Goal: Task Accomplishment & Management: Complete application form

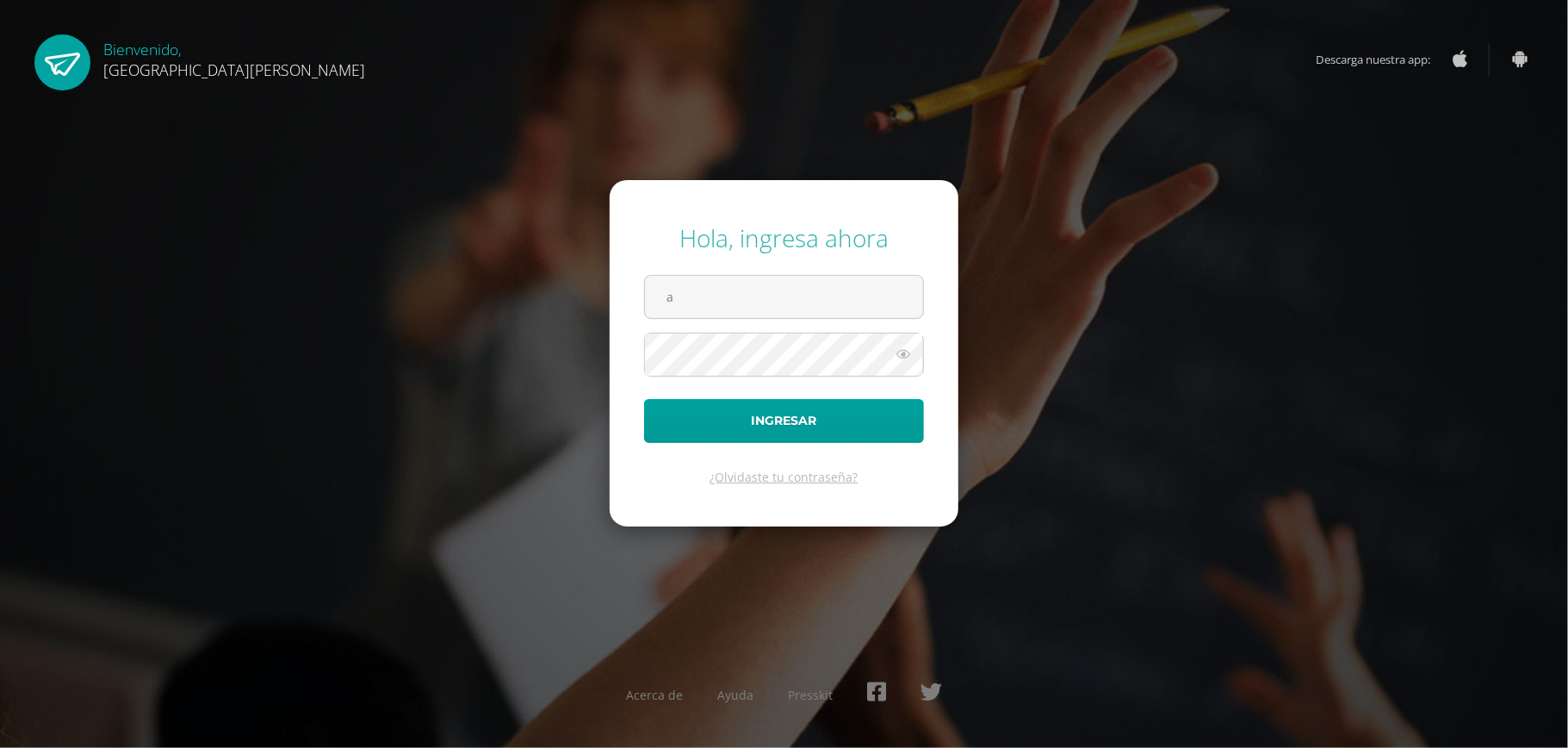
type input "astridfgdg@hotmail.com"
click at [745, 416] on button "Ingresar" at bounding box center [784, 420] width 280 height 44
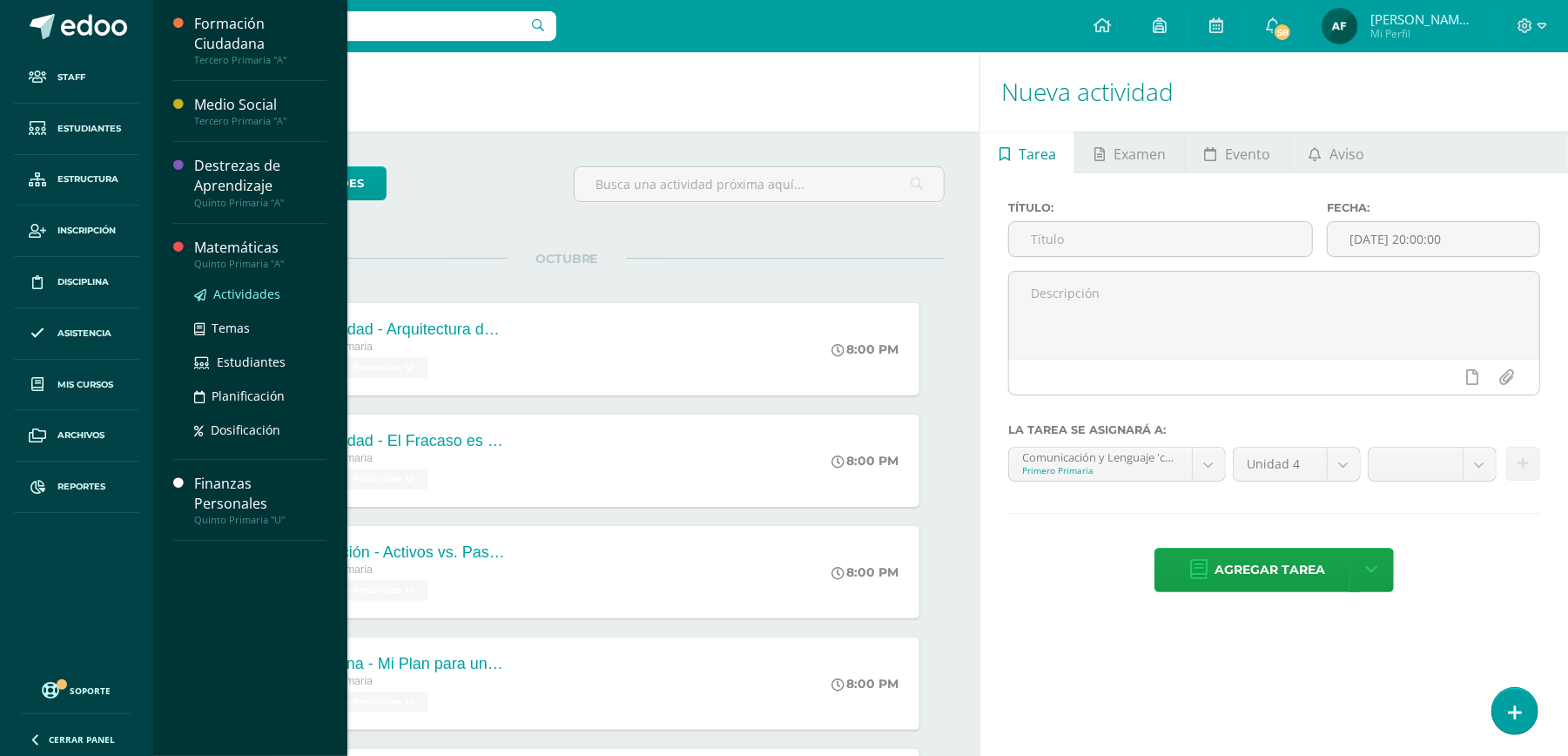
click at [263, 287] on span "Actividades" at bounding box center [247, 293] width 67 height 16
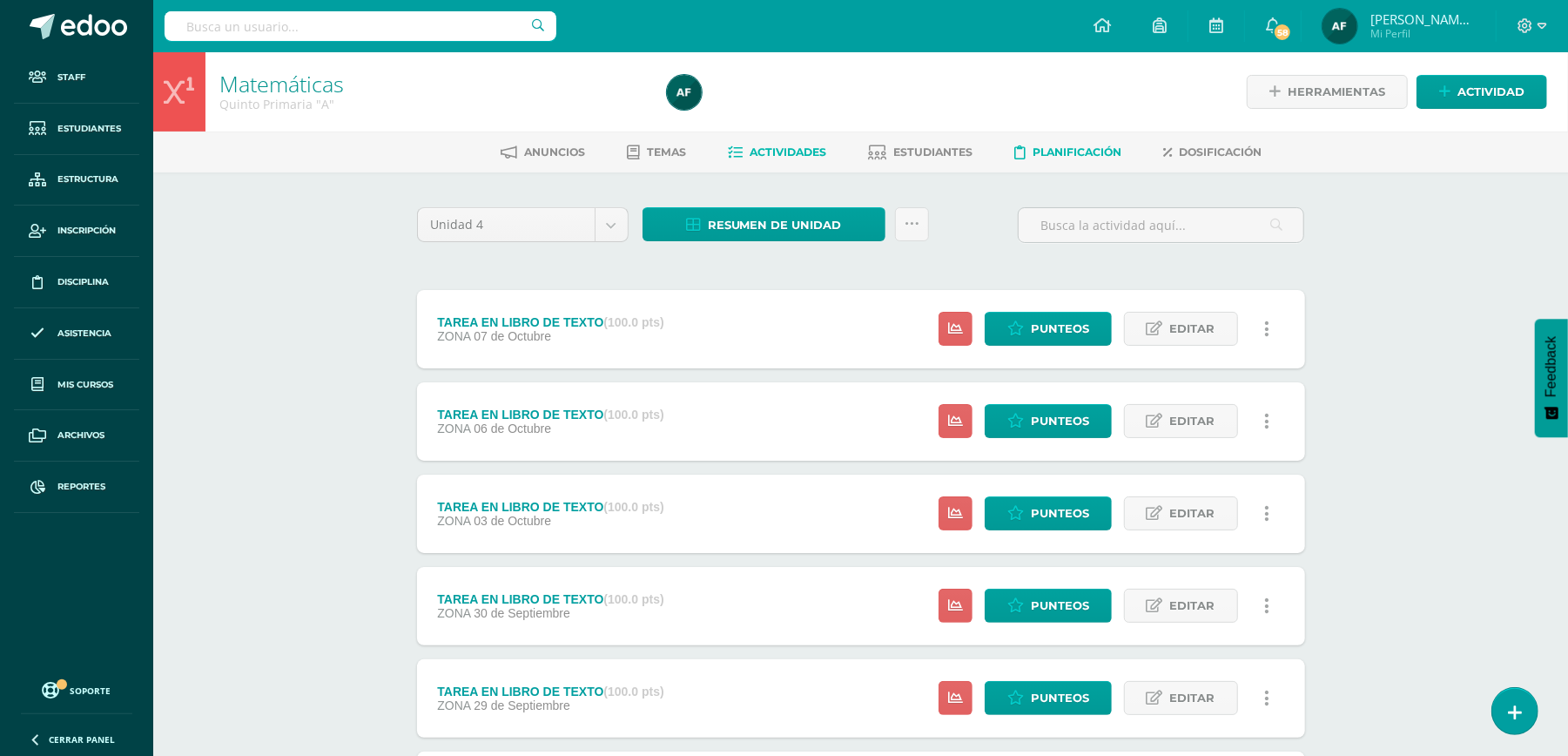
click at [1090, 150] on span "Planificación" at bounding box center [1077, 152] width 89 height 13
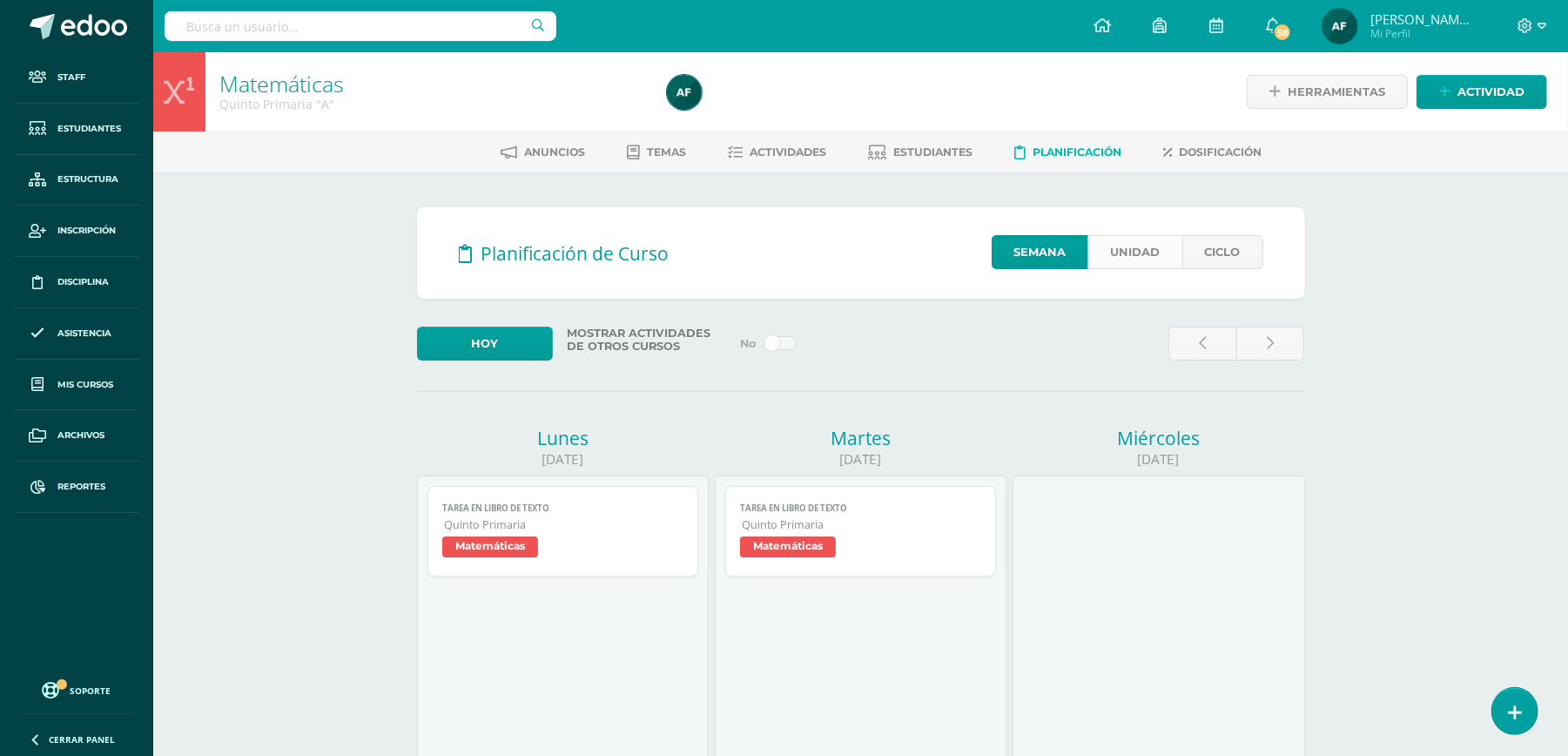
click at [1140, 247] on link "Unidad" at bounding box center [1135, 252] width 94 height 33
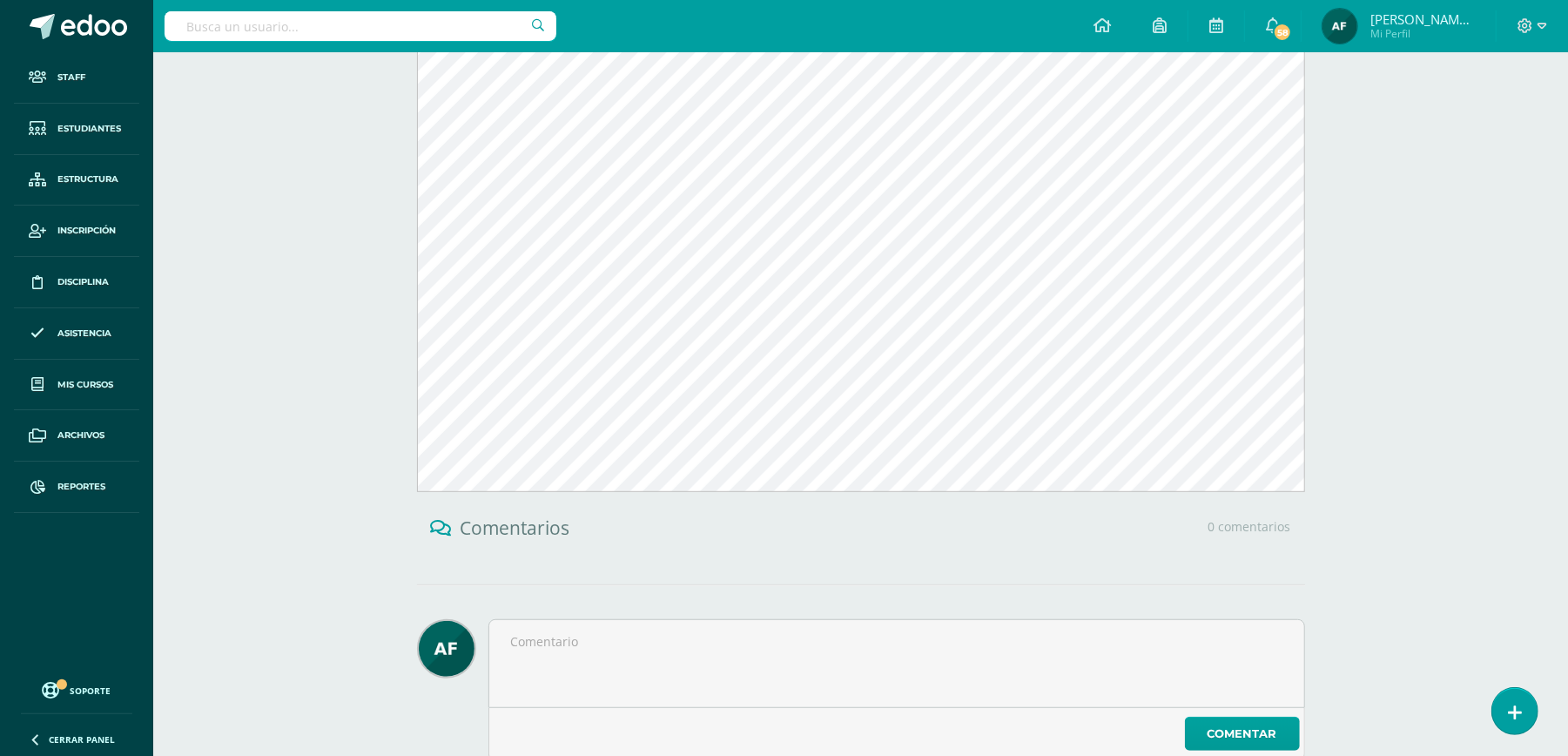
scroll to position [425, 0]
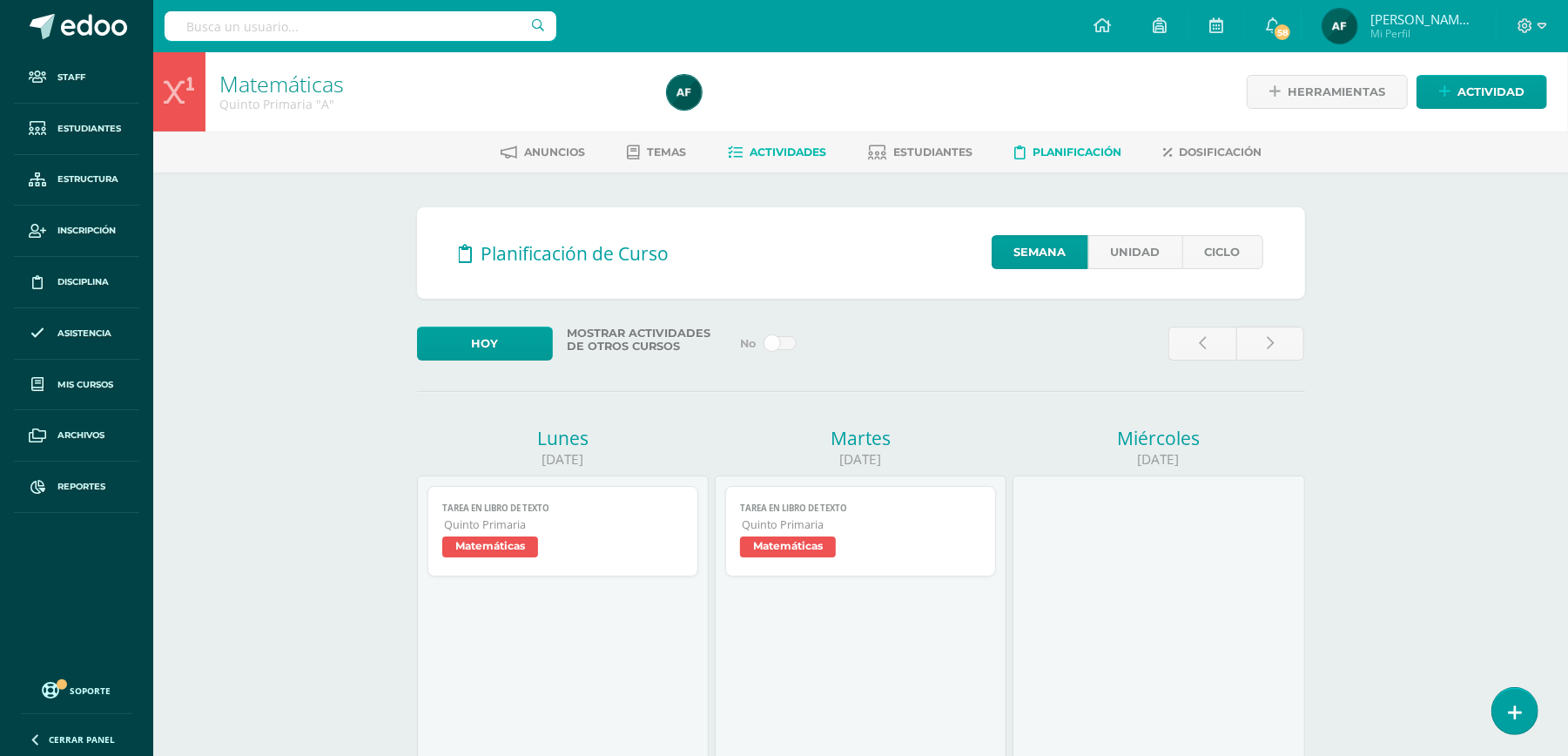
click at [784, 148] on span "Actividades" at bounding box center [788, 152] width 77 height 13
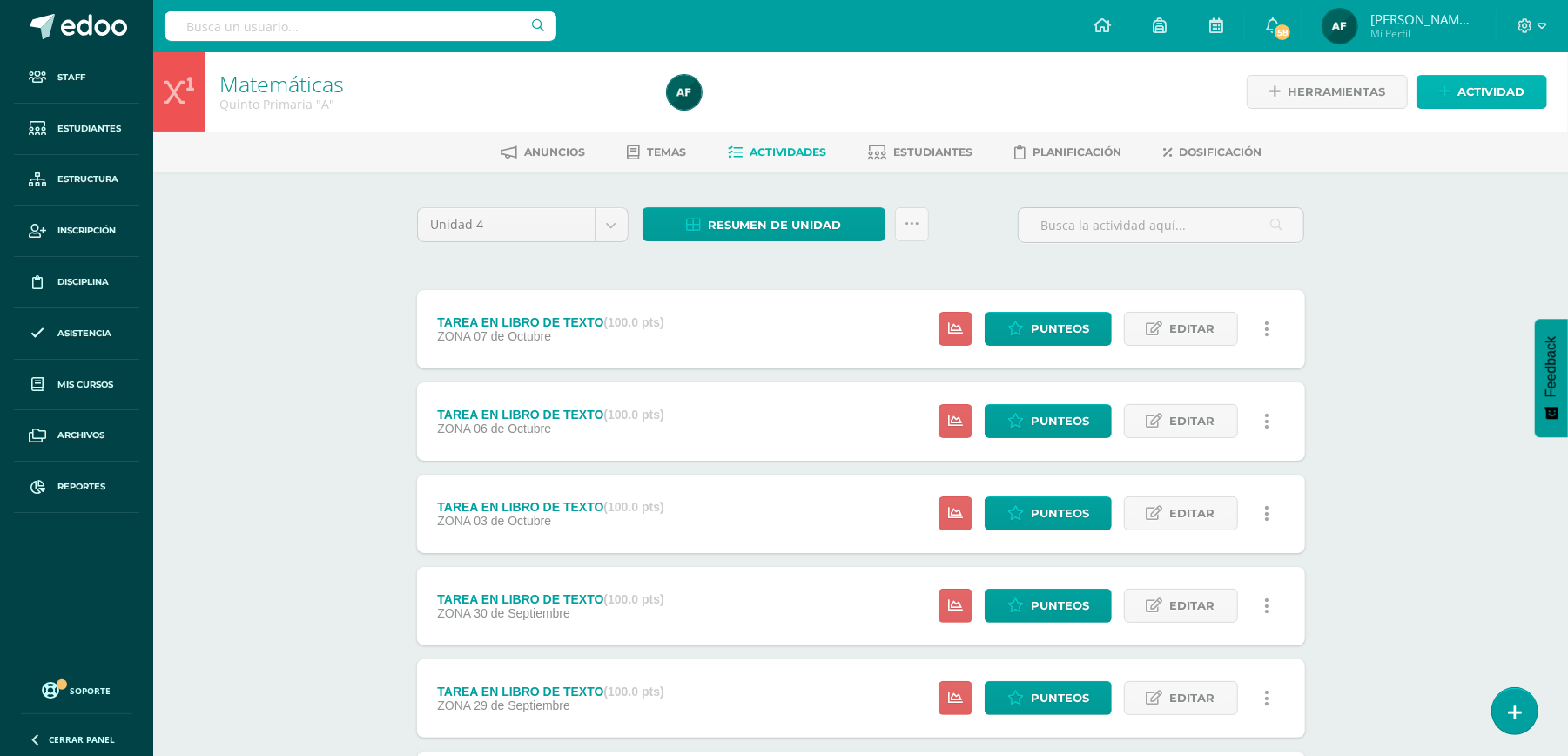
click at [1466, 88] on span "Actividad" at bounding box center [1491, 92] width 67 height 33
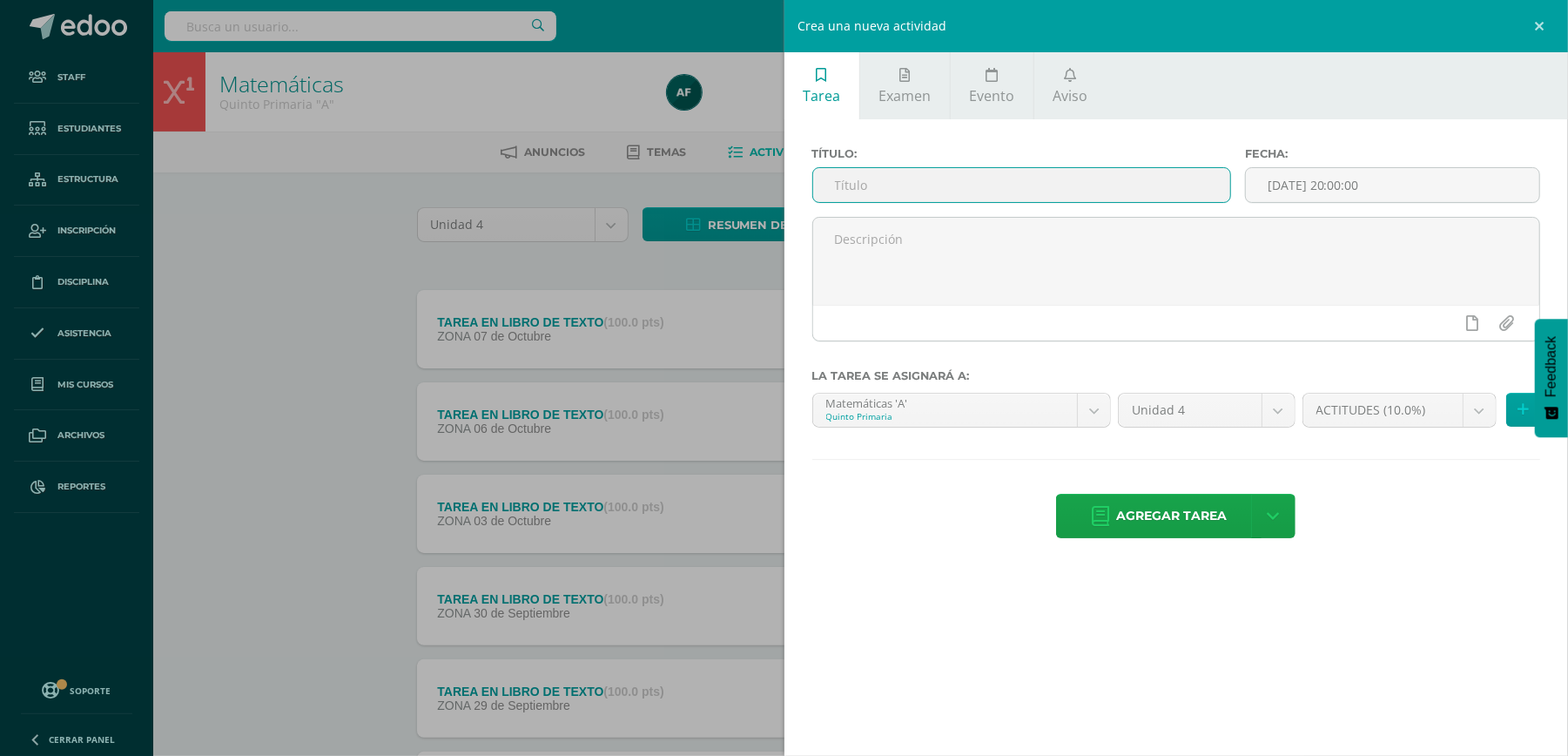
click at [1084, 189] on input "text" at bounding box center [1022, 185] width 417 height 33
type input "e"
type input "EVALUACIÓN FINAL"
click at [1391, 189] on input "[DATE] 20:00:00" at bounding box center [1392, 185] width 294 height 33
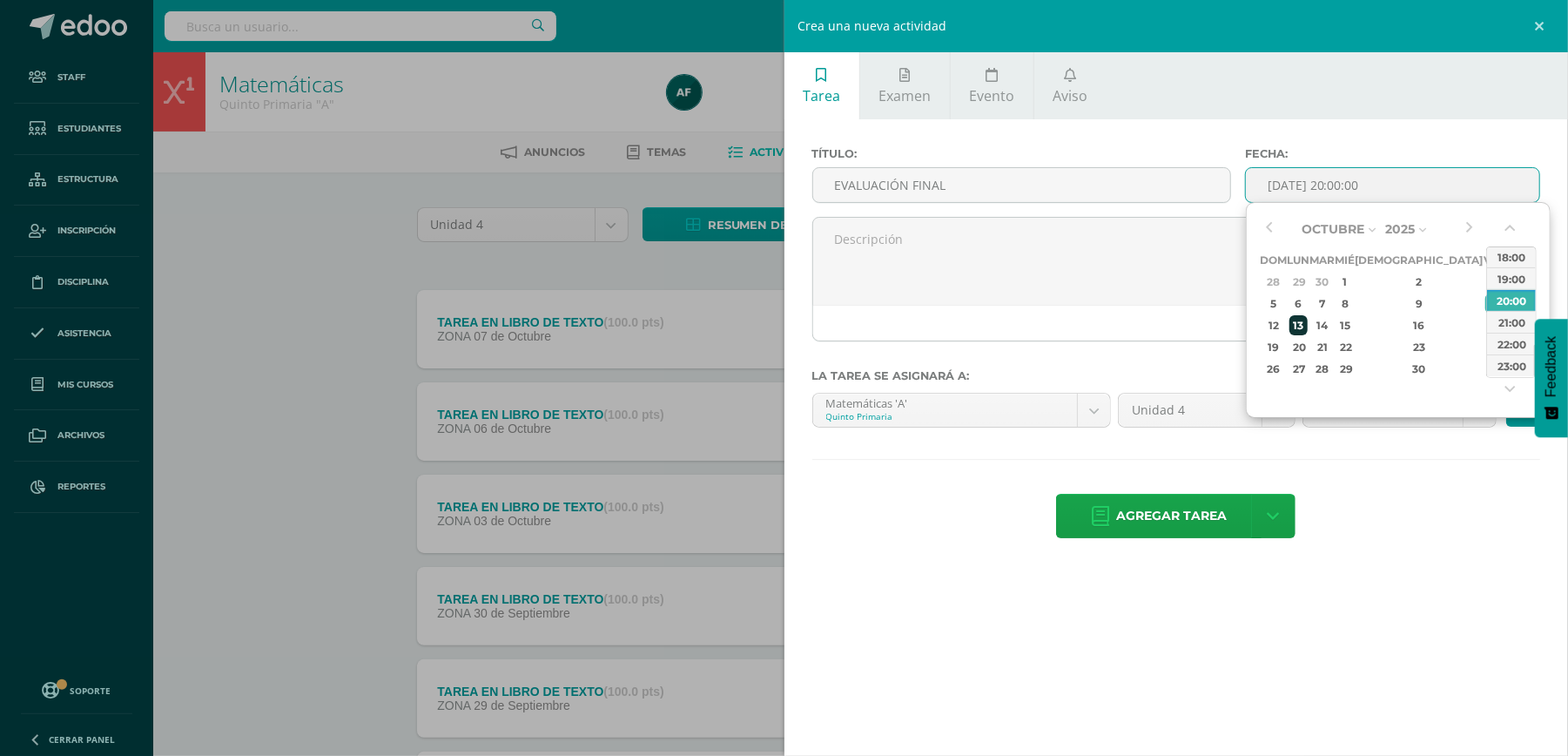
click at [1306, 325] on div "13" at bounding box center [1298, 324] width 18 height 20
type input "2025-10-13 20:00"
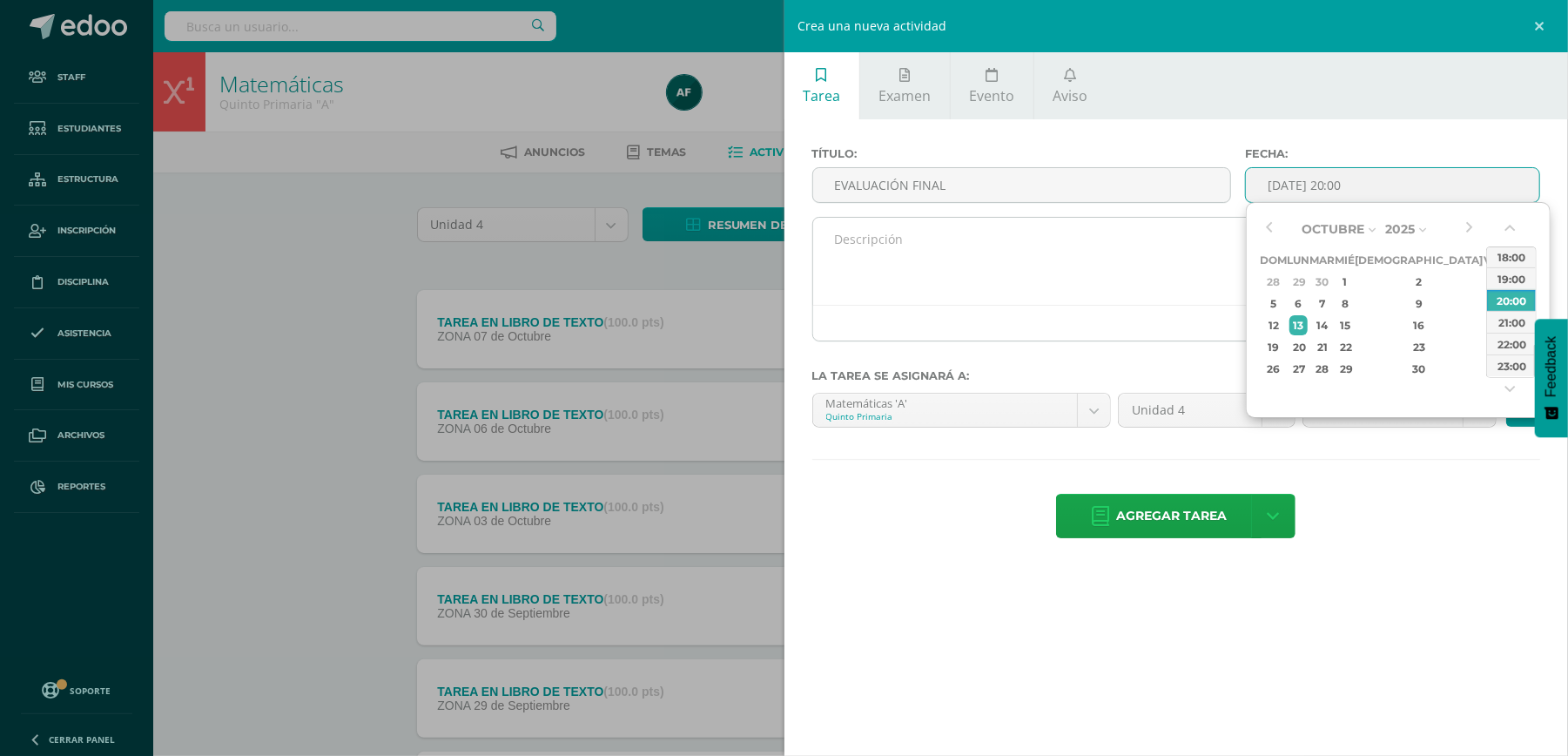
click at [973, 290] on textarea at bounding box center [1177, 260] width 727 height 87
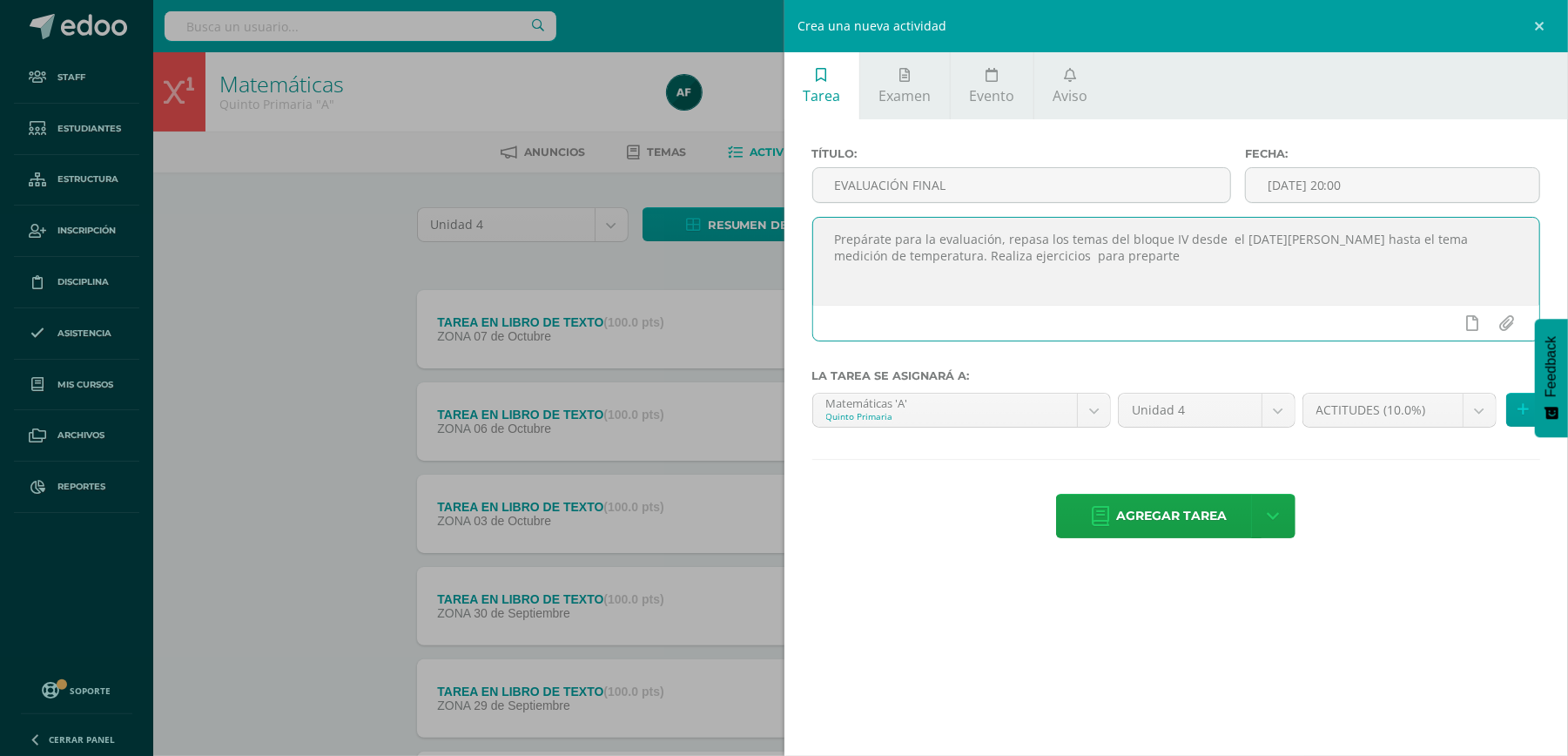
click at [1081, 253] on textarea "Prepárate para la evaluación, repasa los temas del bloque IV desde el 4 de agos…" at bounding box center [1177, 260] width 727 height 87
click at [1100, 240] on textarea "Prepárate para la evaluación, repasa los temas del bloque IV desde el 4 de agos…" at bounding box center [1177, 260] width 727 height 87
click at [1177, 240] on textarea "Prepárate para la evaluación, repasa los temas del bloque IV desde el 4 de agos…" at bounding box center [1177, 260] width 727 height 87
click at [1101, 242] on textarea "Prepárate para la evaluación, repasa los temas del bloque IV de desde el 4 de a…" at bounding box center [1177, 260] width 727 height 87
click at [1283, 238] on textarea "Prepárate para la evaluación, repasa los temas del plan Dalton del bloque IV de…" at bounding box center [1177, 260] width 727 height 87
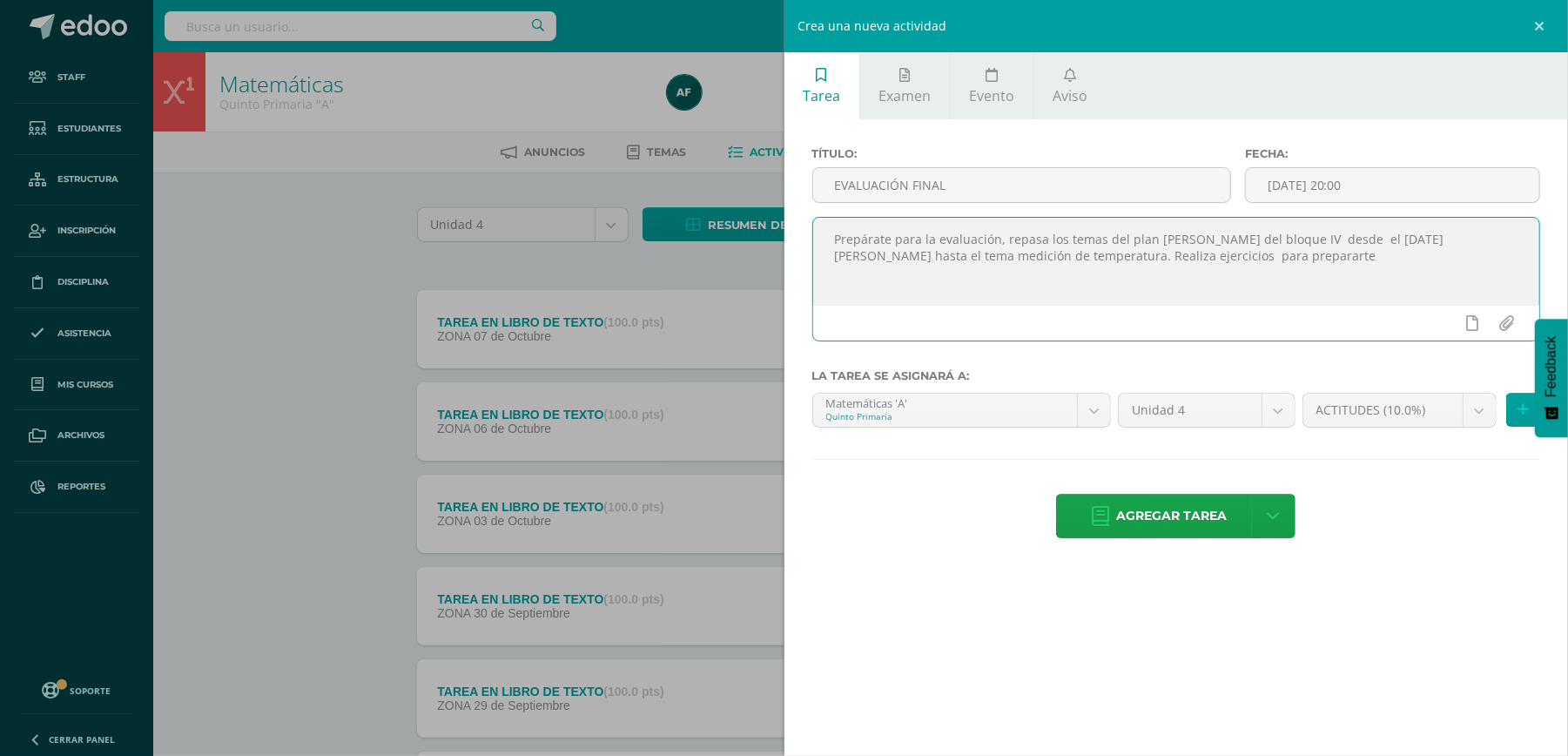
click at [1185, 257] on textarea "Prepárate para la evaluación, repasa los temas del plan Dalton del bloque IV de…" at bounding box center [1177, 260] width 727 height 87
click at [1311, 256] on textarea "Prepárate para la evaluación, repasa los temas del plan Dalton del bloque IV de…" at bounding box center [1177, 260] width 727 height 87
click at [928, 277] on textarea "Prepárate para la evaluación, repasa los temas del plan Dalton del bloque IV de…" at bounding box center [1177, 260] width 727 height 87
click at [983, 256] on textarea "Prepárate para la evaluación, repasa los temas del plan Dalton del bloque IV de…" at bounding box center [1177, 260] width 727 height 87
type textarea "Prepárate para la evaluación, repasa los temas del plan Dalton del bloque IV de…"
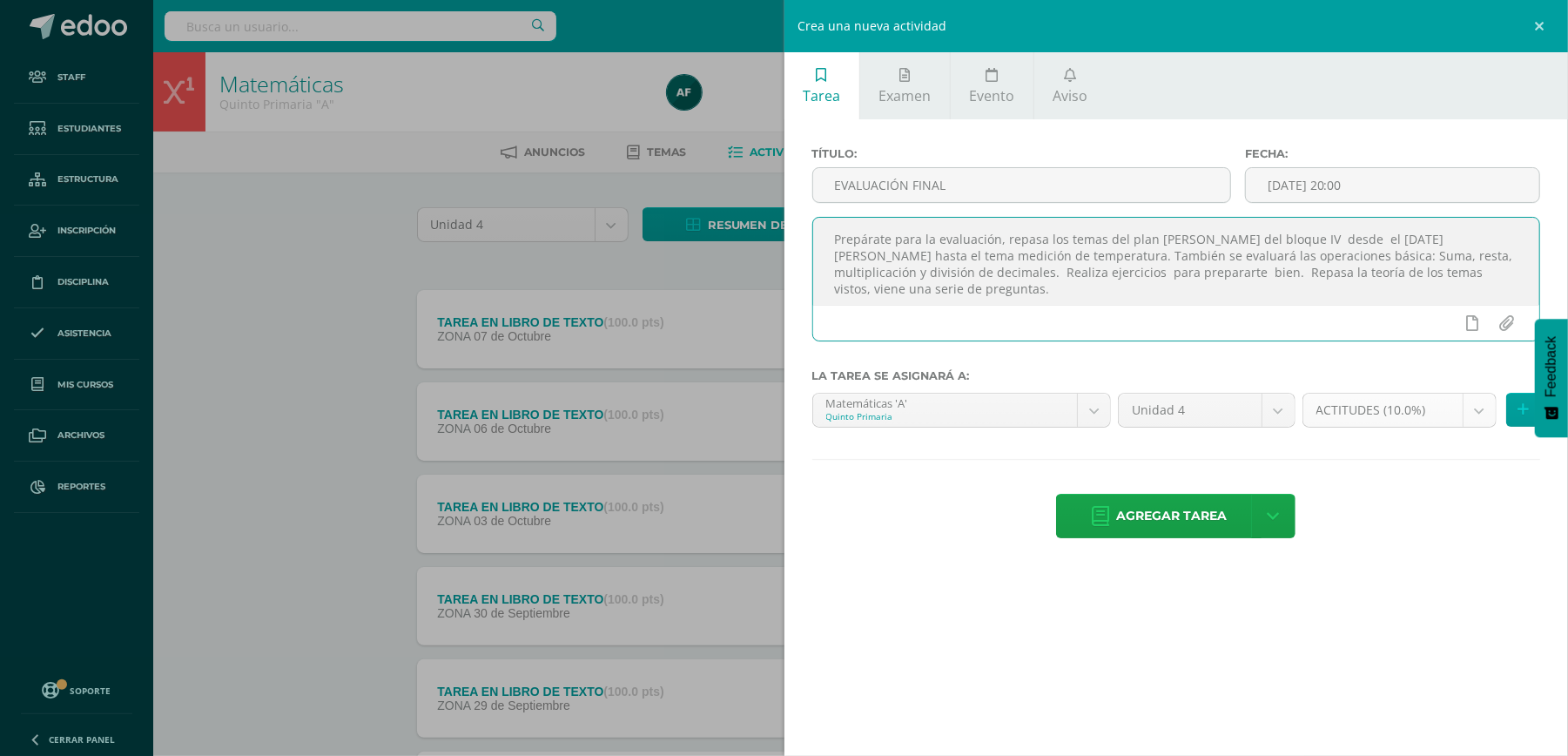
click at [1471, 409] on body "Staff Estudiantes Estructura Inscripción Disciplina Asistencia Mis cursos Archi…" at bounding box center [784, 655] width 1568 height 1309
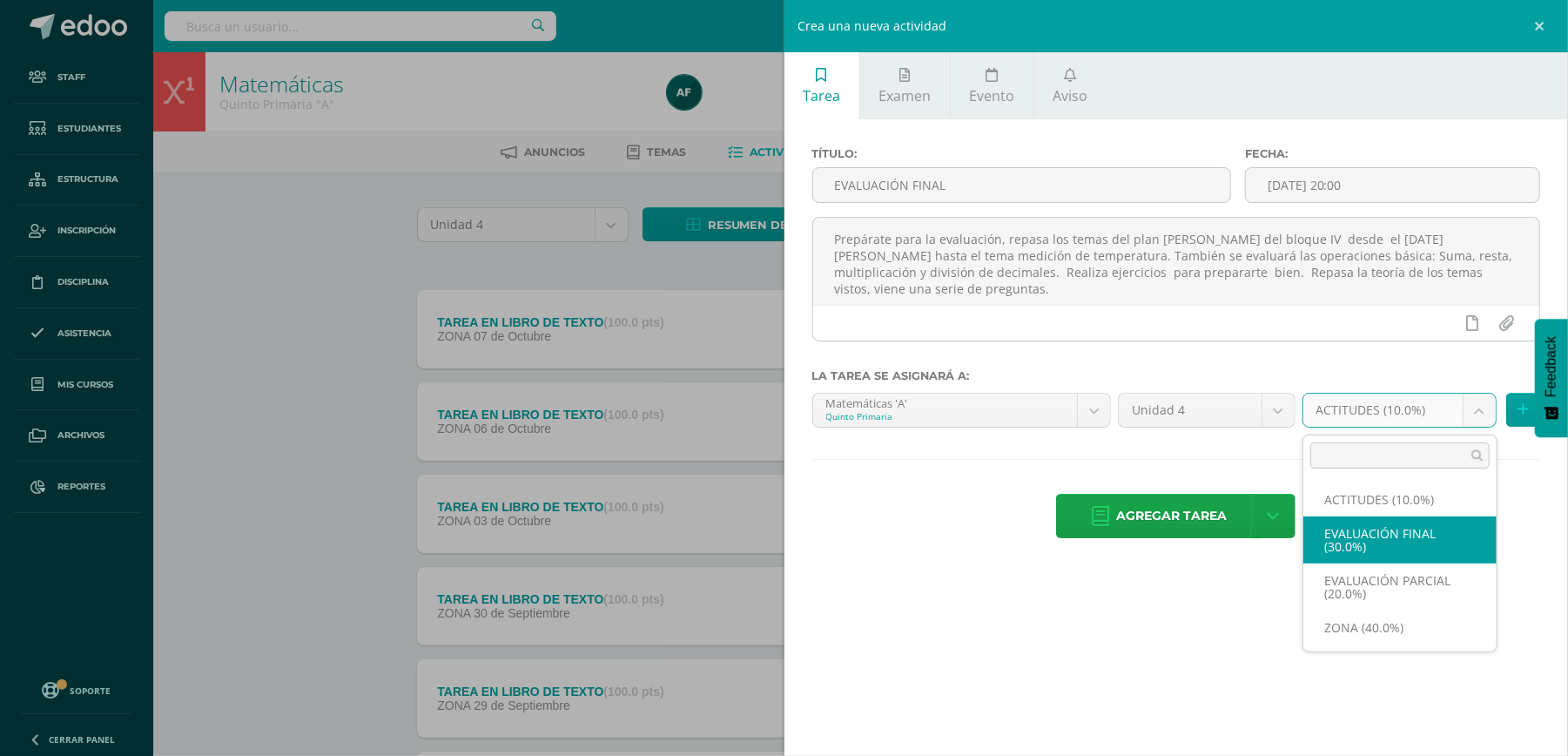
select select "169795"
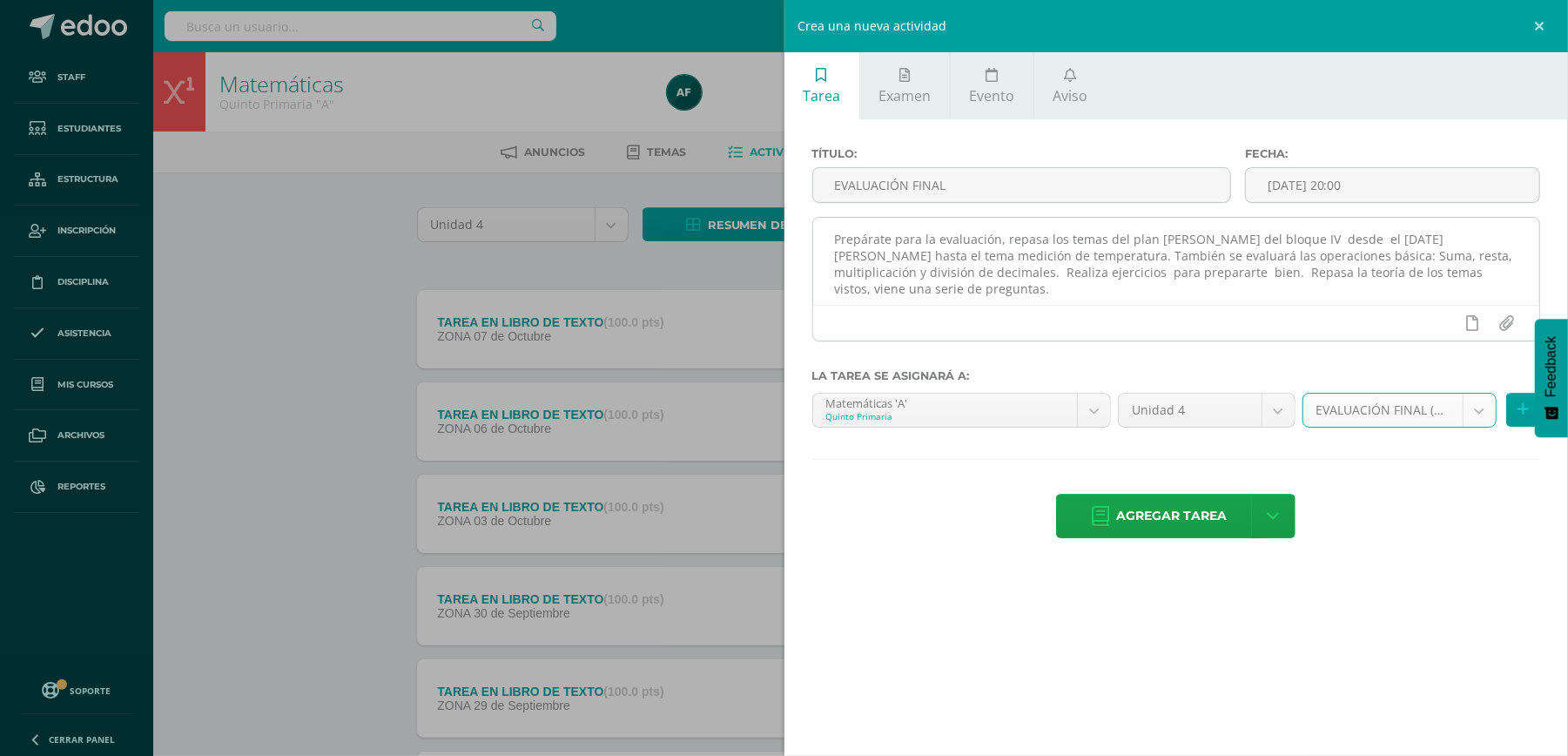
click at [1232, 256] on textarea "Prepárate para la evaluación, repasa los temas del plan Dalton del bloque IV de…" at bounding box center [1177, 260] width 727 height 87
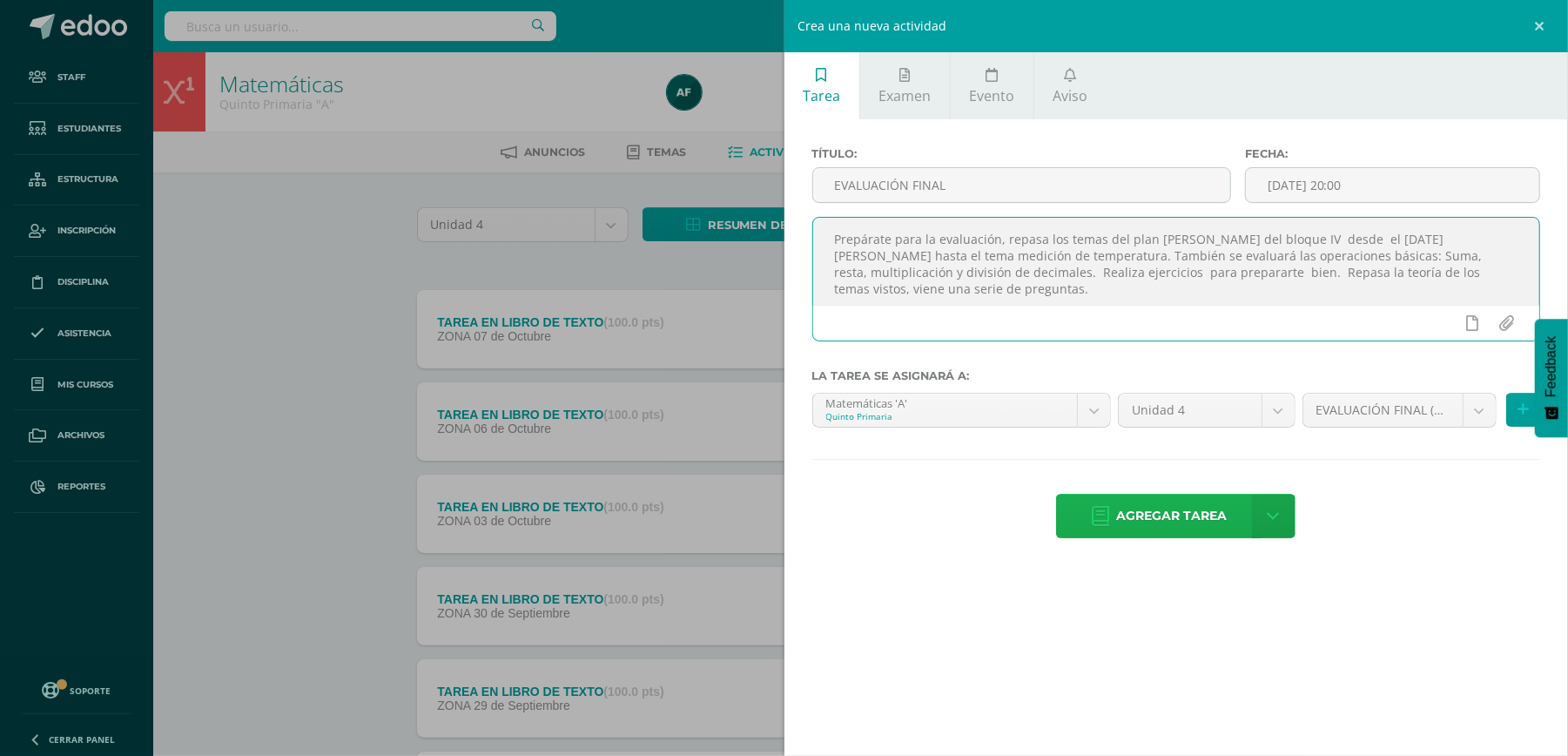
type textarea "Prepárate para la evaluación, repasa los temas del plan Dalton del bloque IV de…"
click at [1204, 519] on span "Agregar tarea" at bounding box center [1172, 516] width 111 height 43
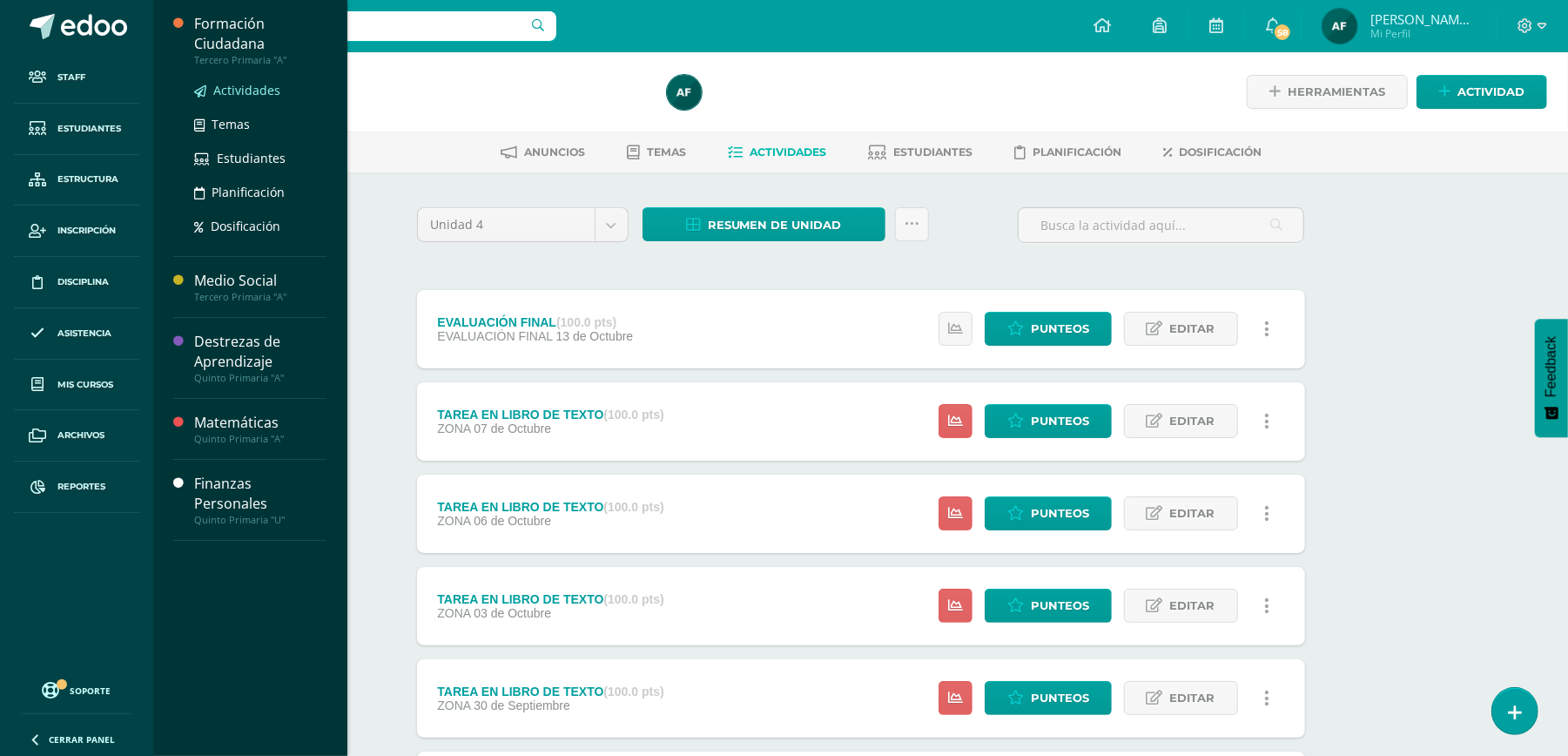
click at [261, 89] on span "Actividades" at bounding box center [247, 90] width 67 height 16
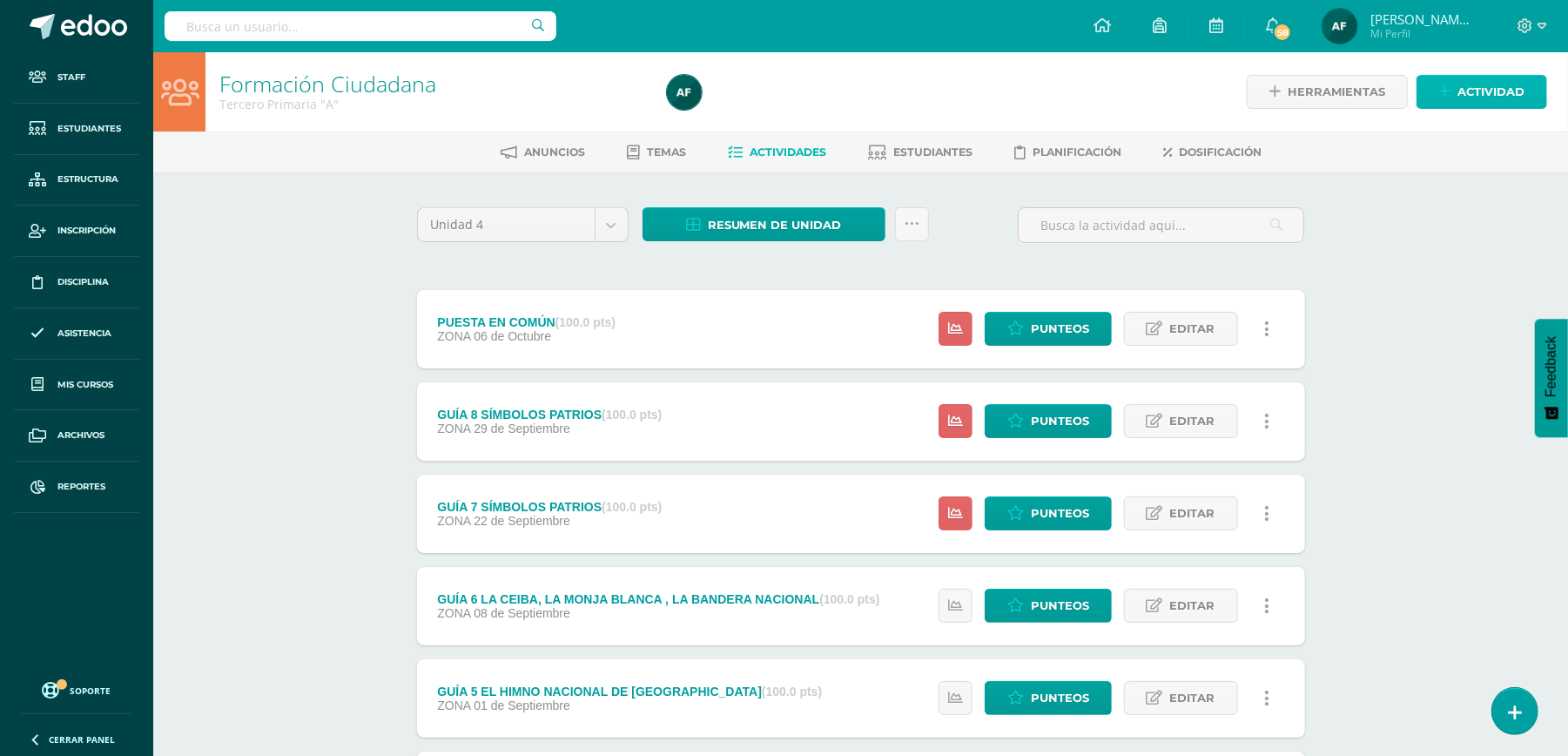
click at [1484, 94] on span "Actividad" at bounding box center [1491, 92] width 67 height 33
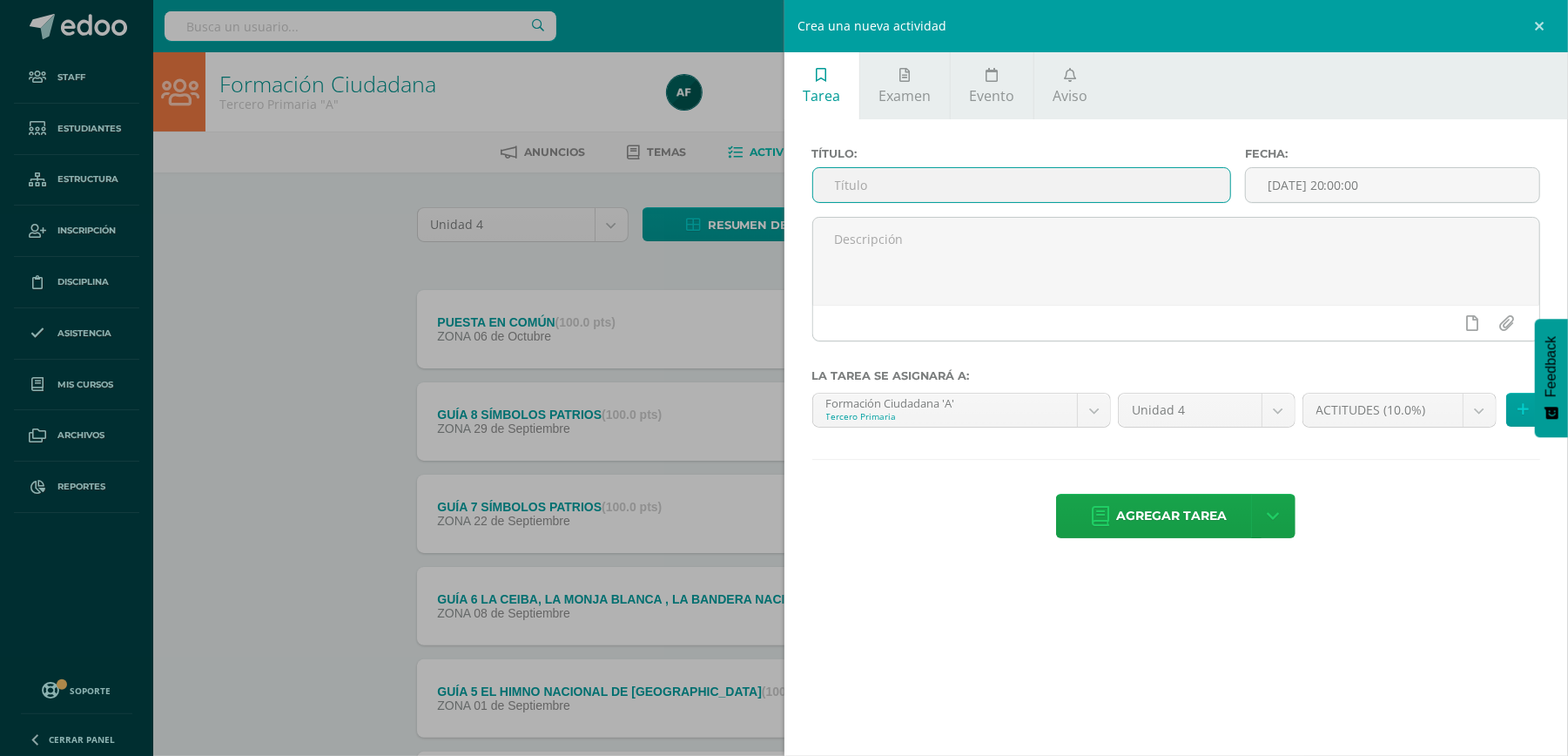
click at [1018, 181] on input "text" at bounding box center [1022, 185] width 417 height 33
type input "EVALUACIÓN FINAL"
click at [1422, 195] on input "[DATE] 20:00:00" at bounding box center [1392, 185] width 294 height 33
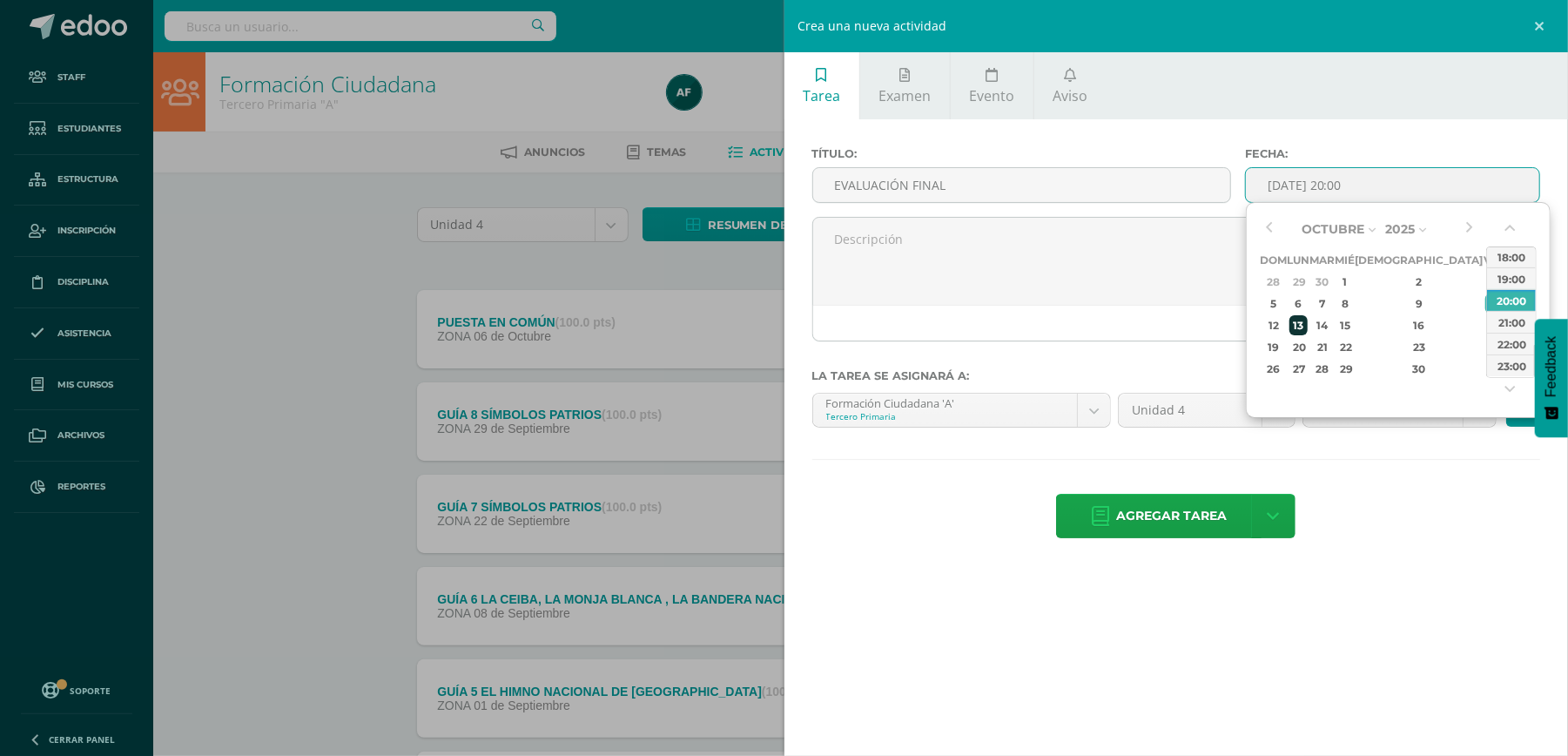
click at [1306, 328] on div "13" at bounding box center [1298, 324] width 18 height 20
type input "2025-10-13 20:00"
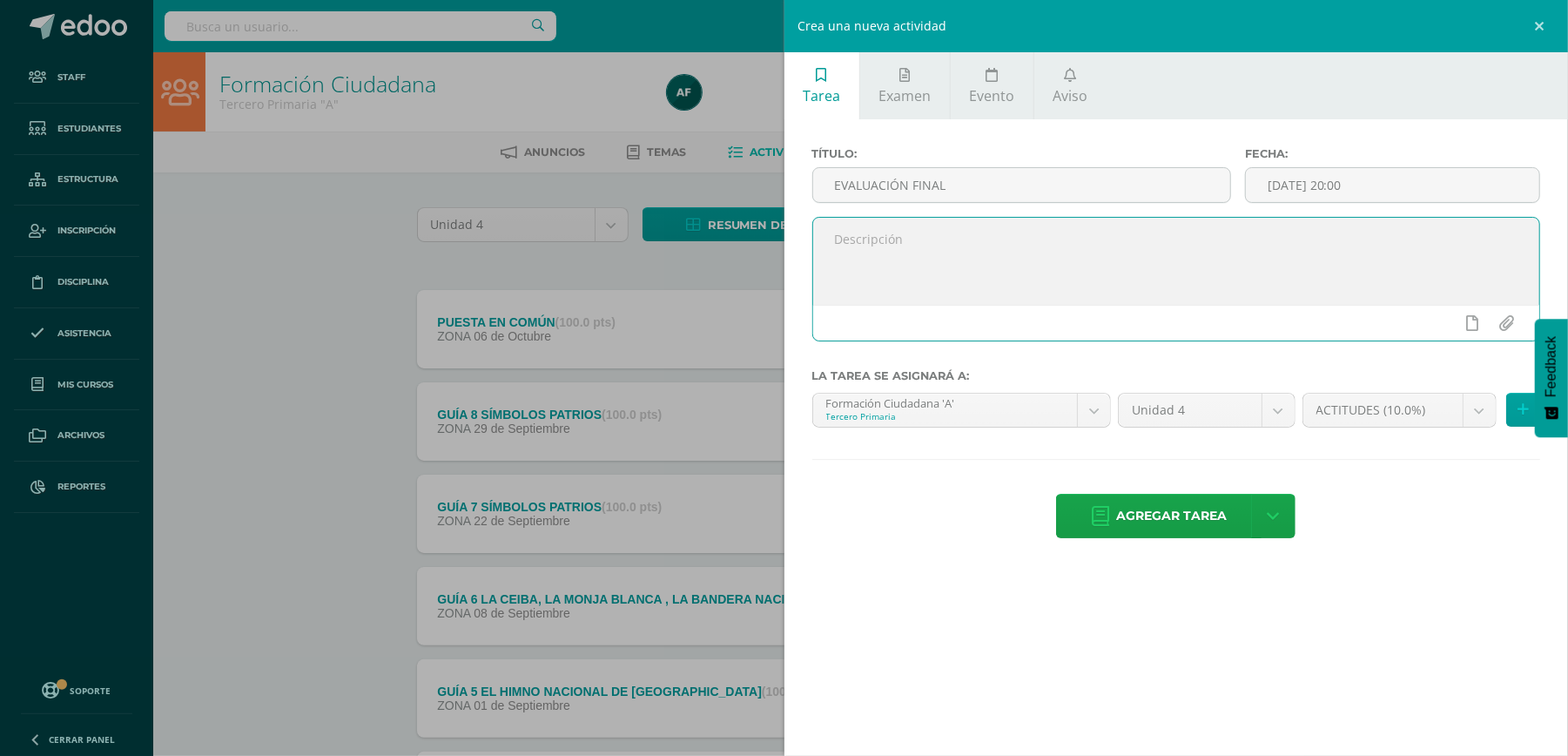
click at [1149, 280] on textarea at bounding box center [1177, 260] width 727 height 87
type textarea "R"
type textarea "E"
type textarea "Prepárate para la evaluación, estudia los temas de la guía 1,2,3,4,5,7 y 8. Fec…"
click at [1482, 412] on body "Staff Estudiantes Estructura Inscripción Disciplina Asistencia Mis cursos Archi…" at bounding box center [784, 655] width 1568 height 1309
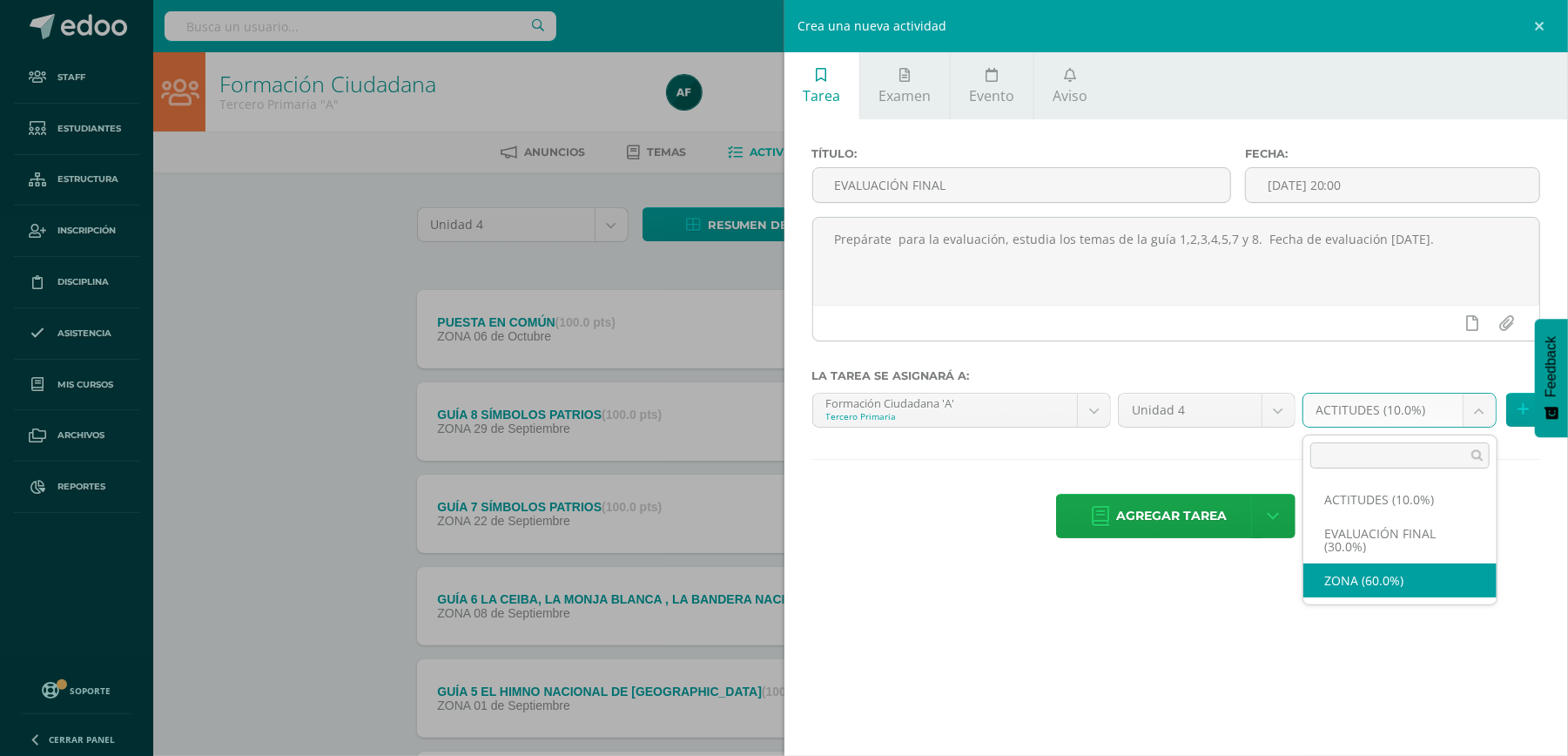
select select "169786"
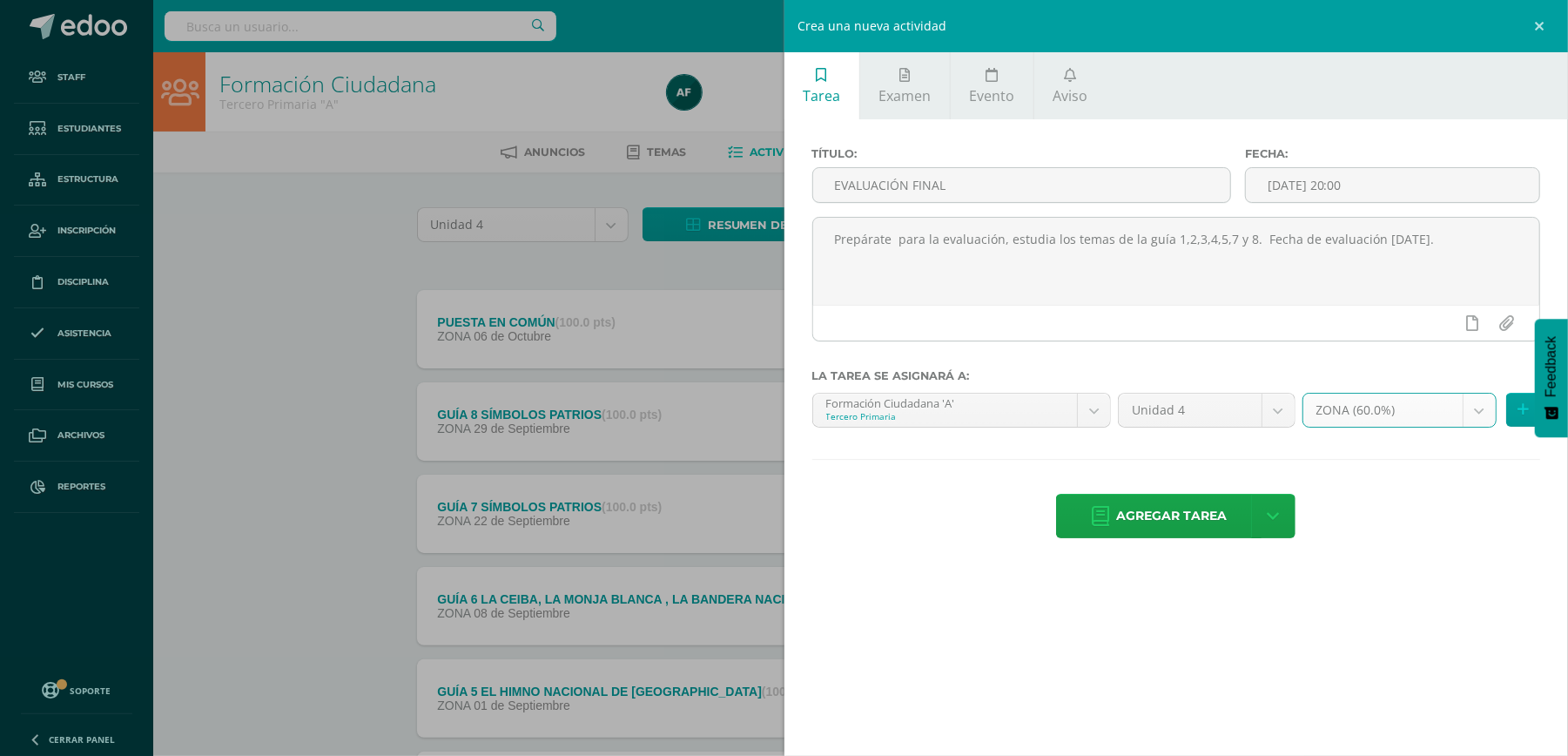
click at [1163, 512] on span "Agregar tarea" at bounding box center [1172, 516] width 111 height 43
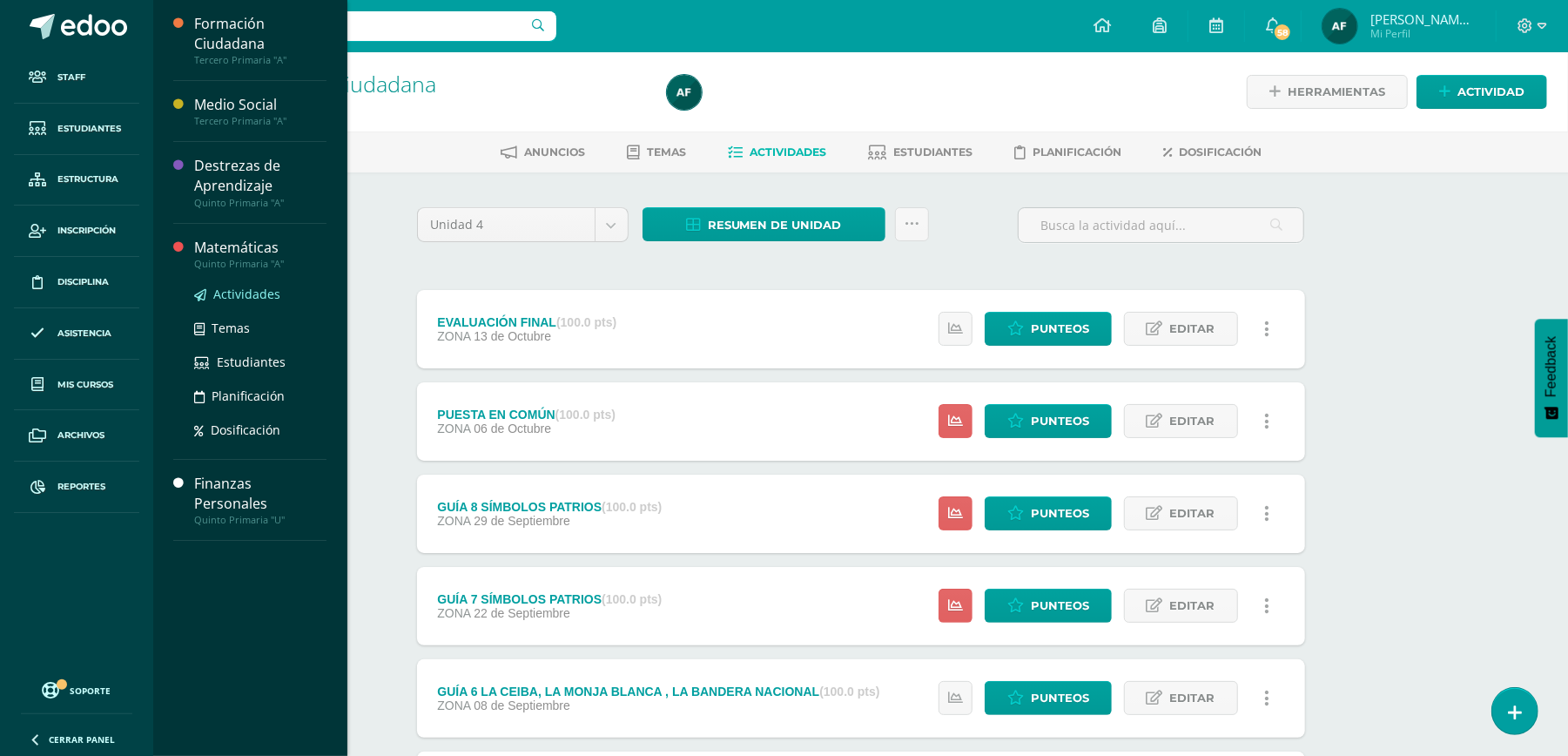
click at [242, 296] on span "Actividades" at bounding box center [247, 293] width 67 height 16
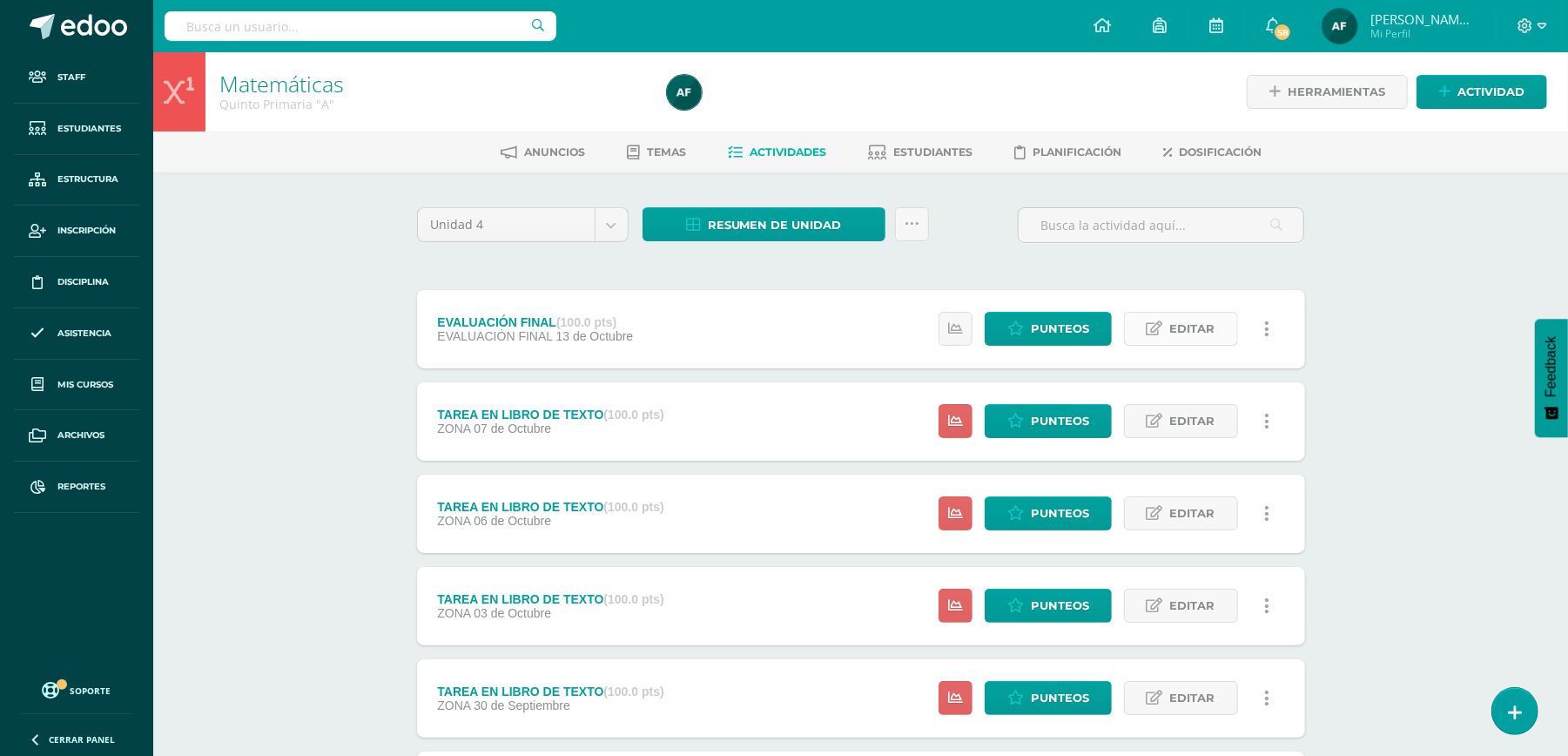
click at [1187, 327] on span "Editar" at bounding box center [1192, 329] width 45 height 33
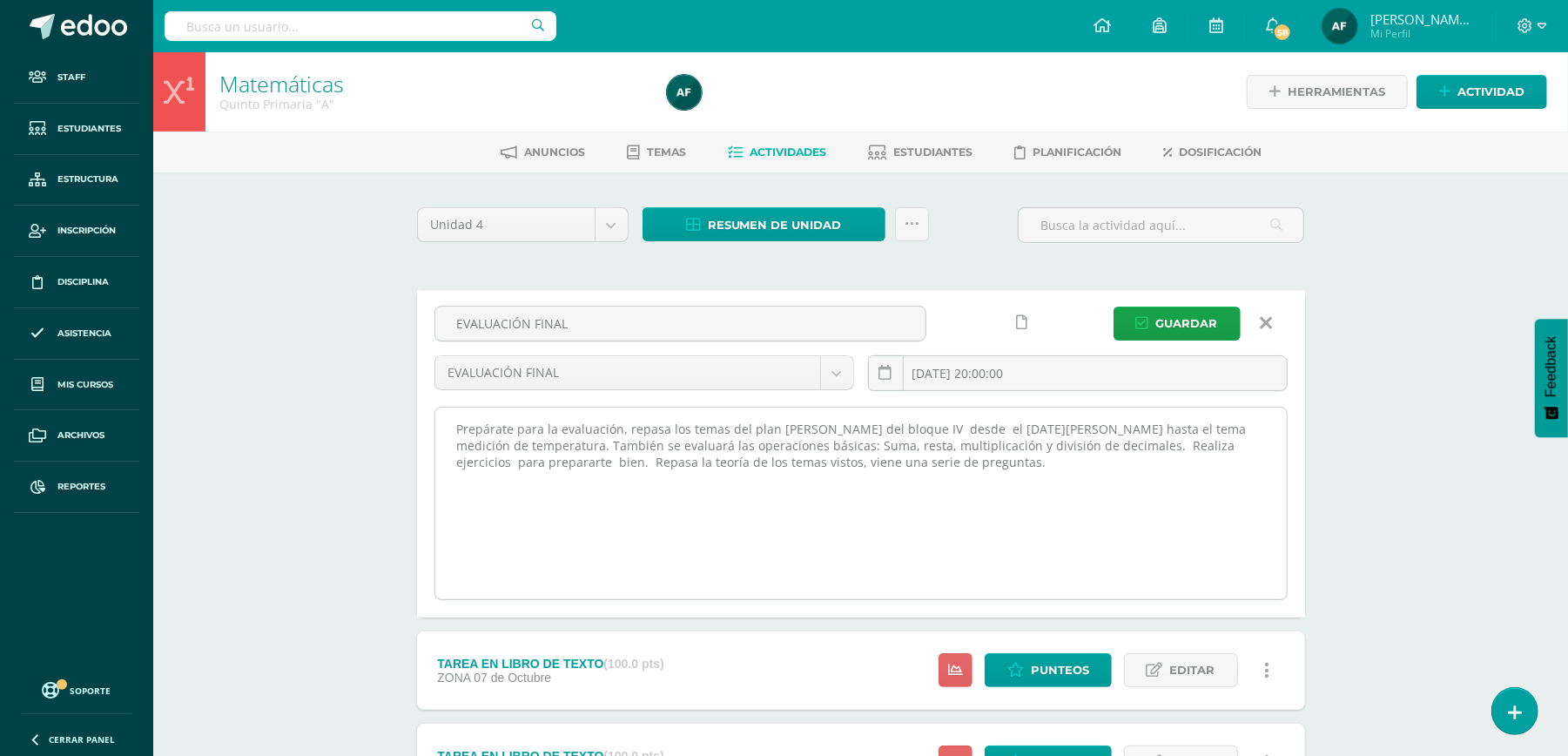
click at [872, 471] on textarea "Prepárate para la evaluación, repasa los temas del plan Dalton del bloque IV de…" at bounding box center [861, 503] width 851 height 191
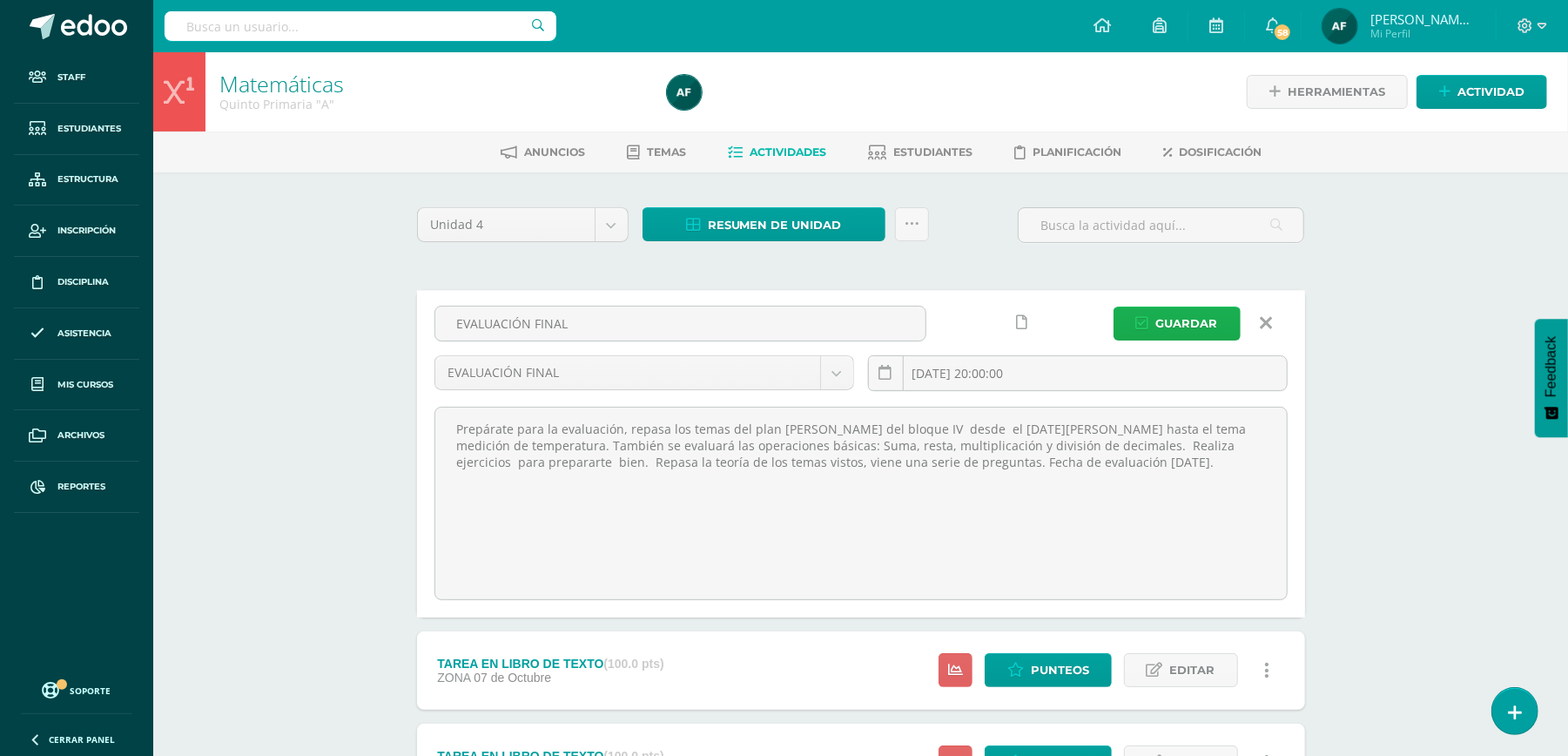
type textarea "Prepárate para la evaluación, repasa los temas del plan Dalton del bloque IV de…"
click at [1167, 324] on span "Guardar" at bounding box center [1186, 323] width 62 height 33
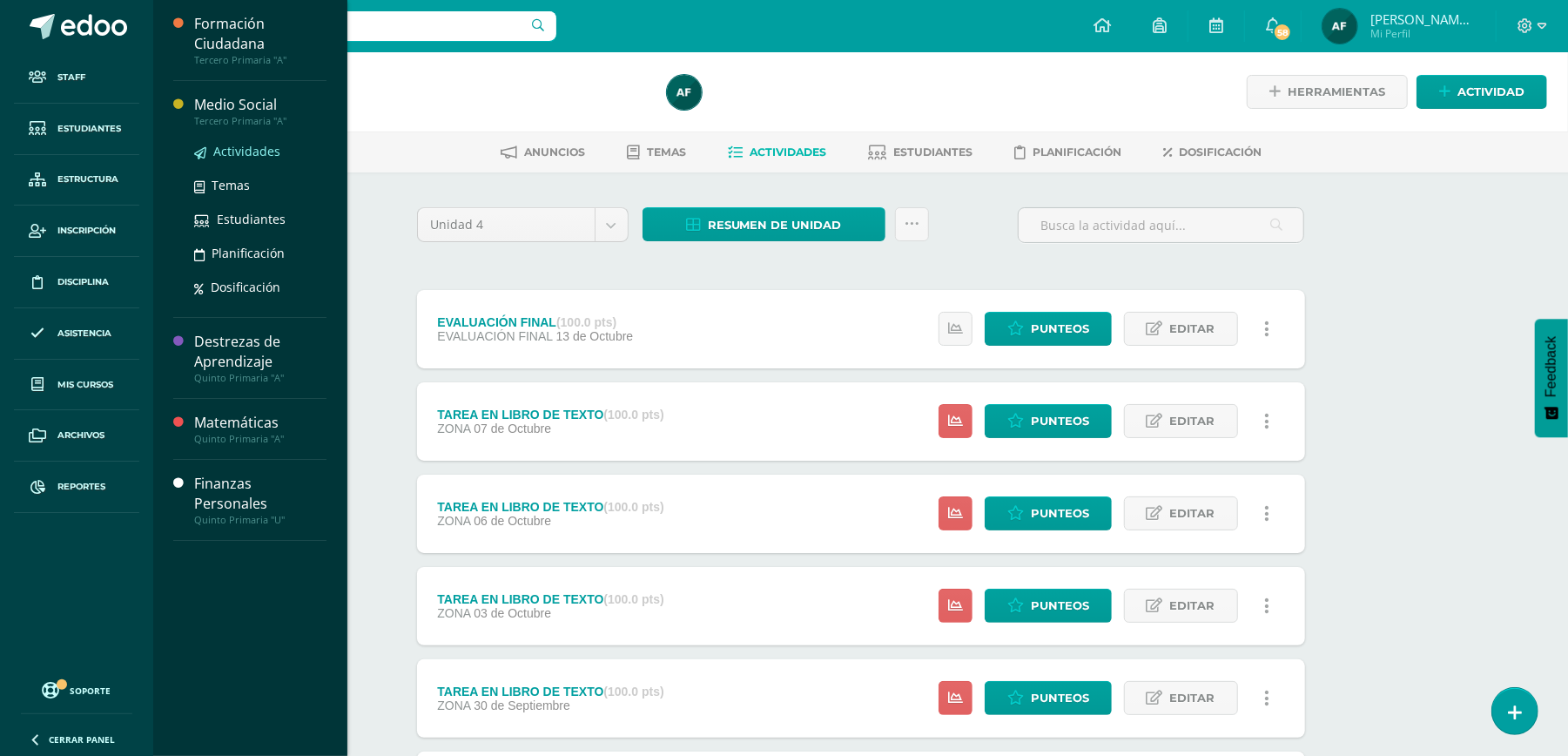
click at [252, 148] on span "Actividades" at bounding box center [247, 150] width 67 height 16
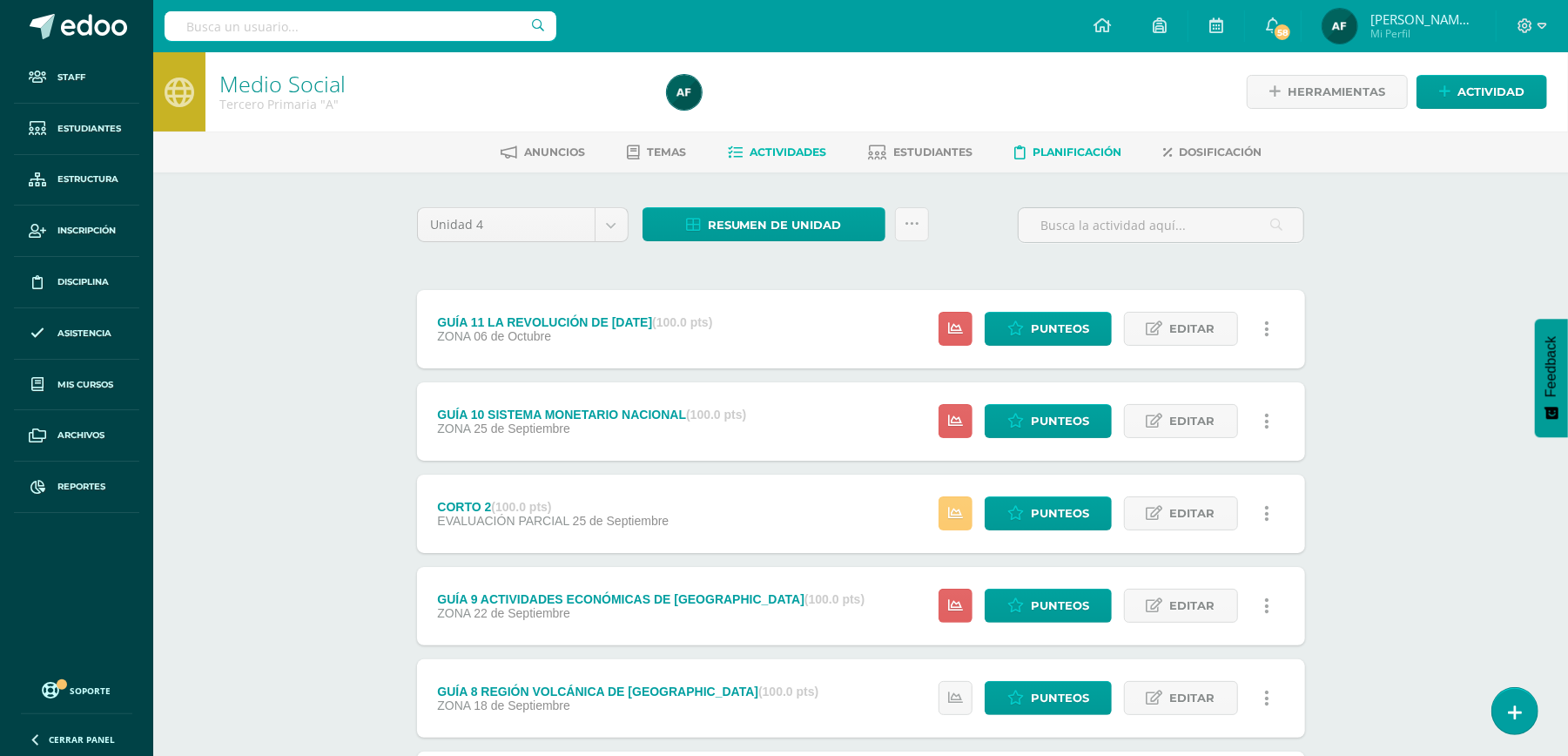
click at [1085, 157] on span "Planificación" at bounding box center [1077, 152] width 89 height 13
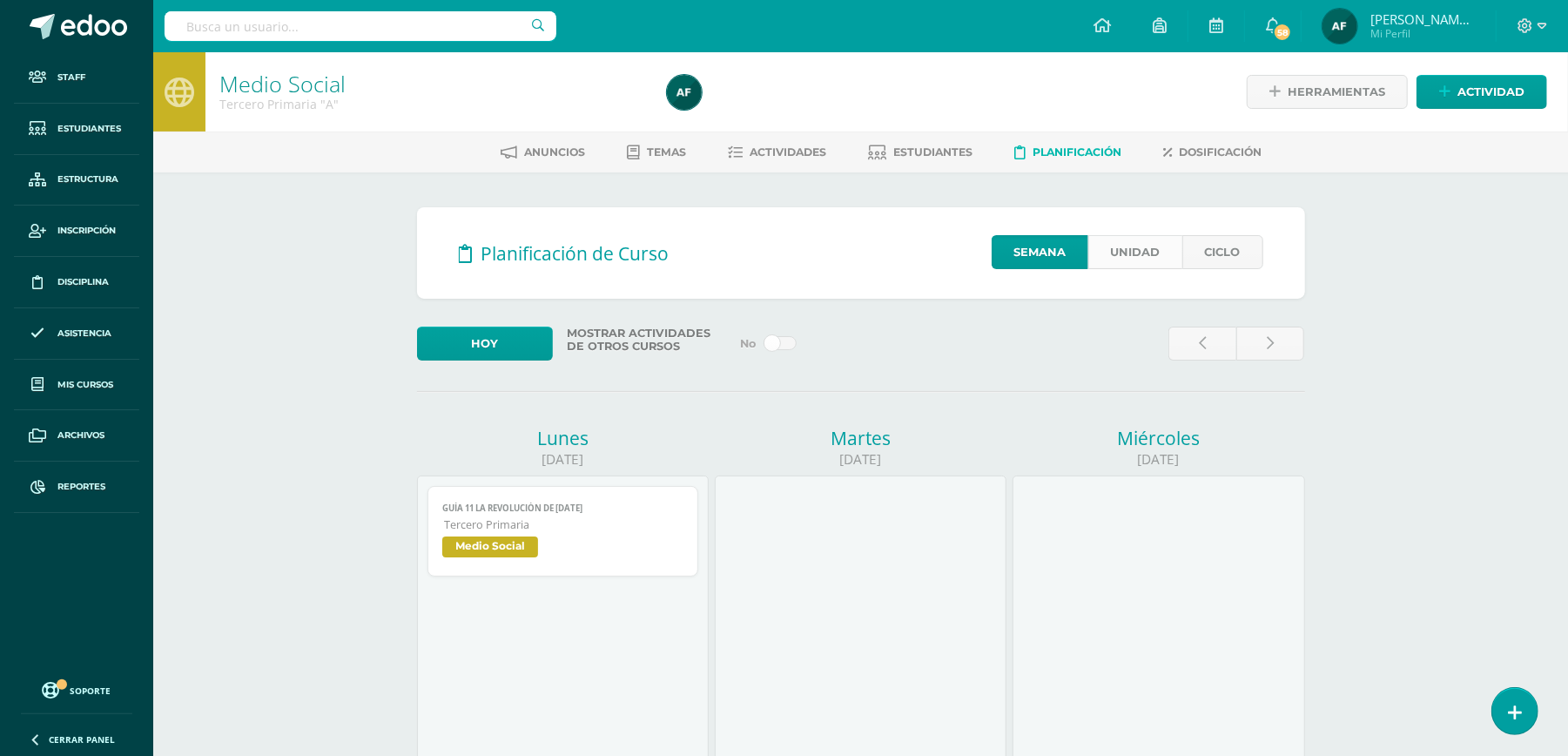
click at [1149, 252] on link "Unidad" at bounding box center [1135, 252] width 94 height 33
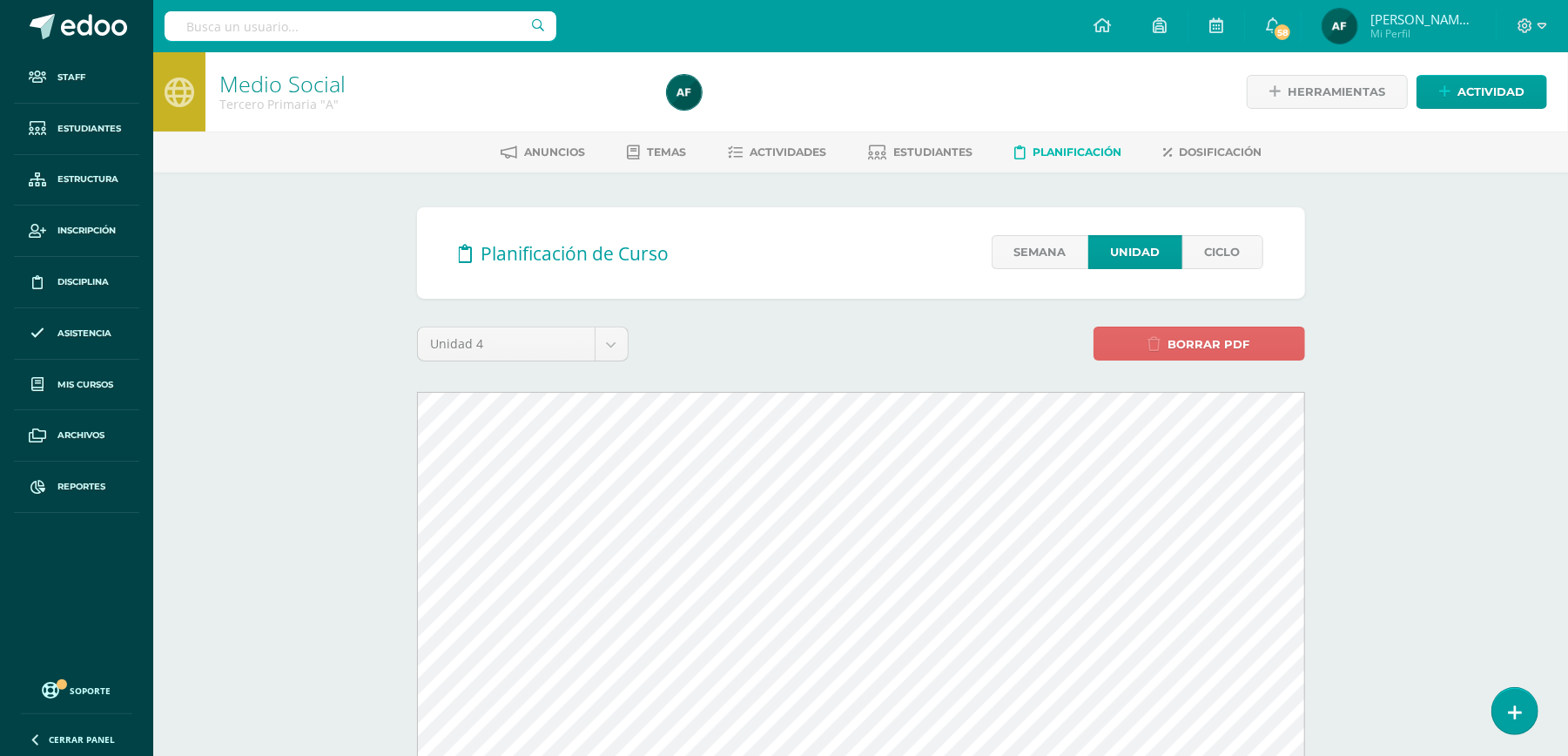
drag, startPoint x: 1330, startPoint y: 634, endPoint x: 1335, endPoint y: 662, distance: 28.4
click at [1335, 662] on div "Planificación de Curso Semana Unidad Ciclo Unidad 4 Unidad 1 Unidad 2 Unidad 3 …" at bounding box center [860, 715] width 958 height 1085
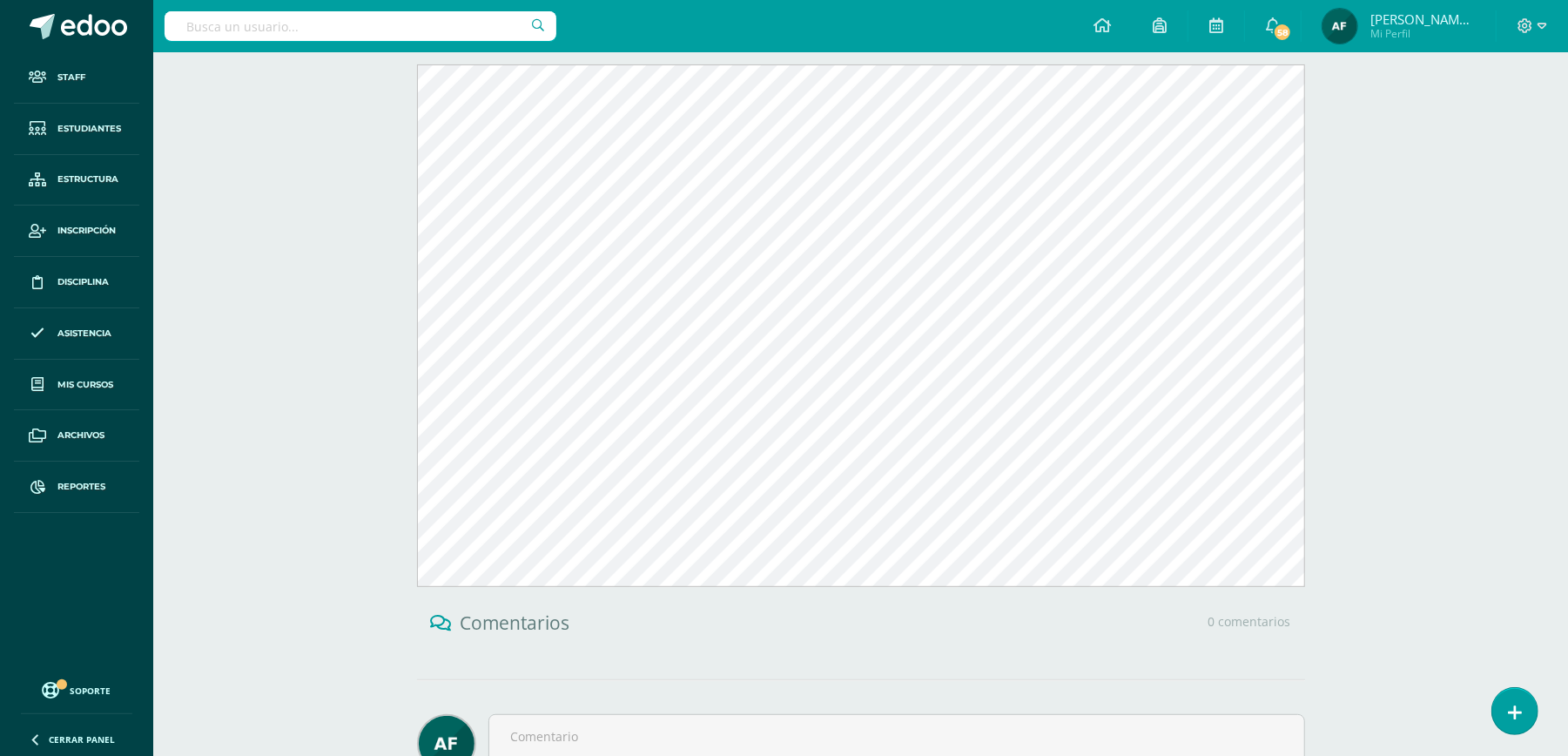
scroll to position [335, 0]
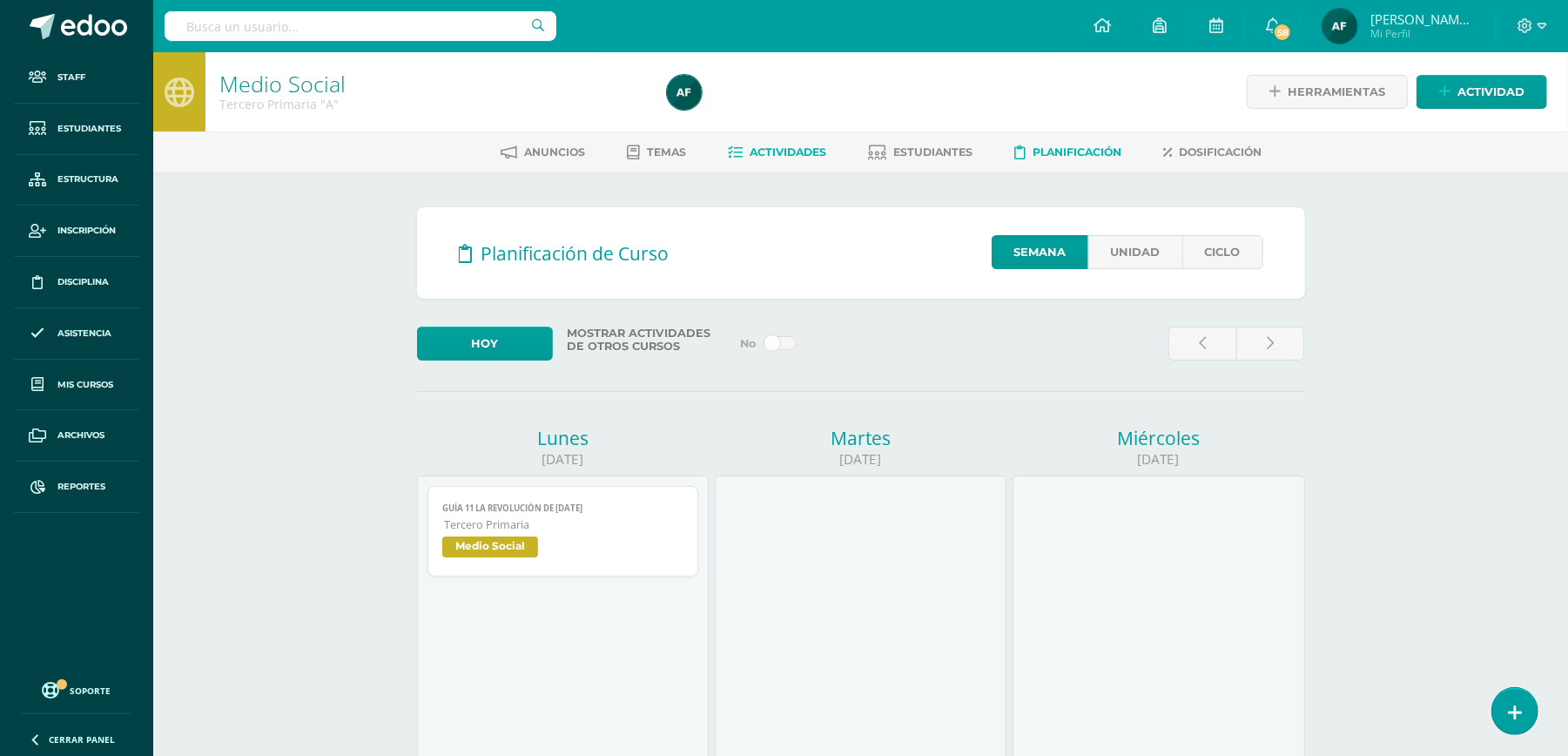
click at [784, 154] on span "Actividades" at bounding box center [788, 152] width 77 height 13
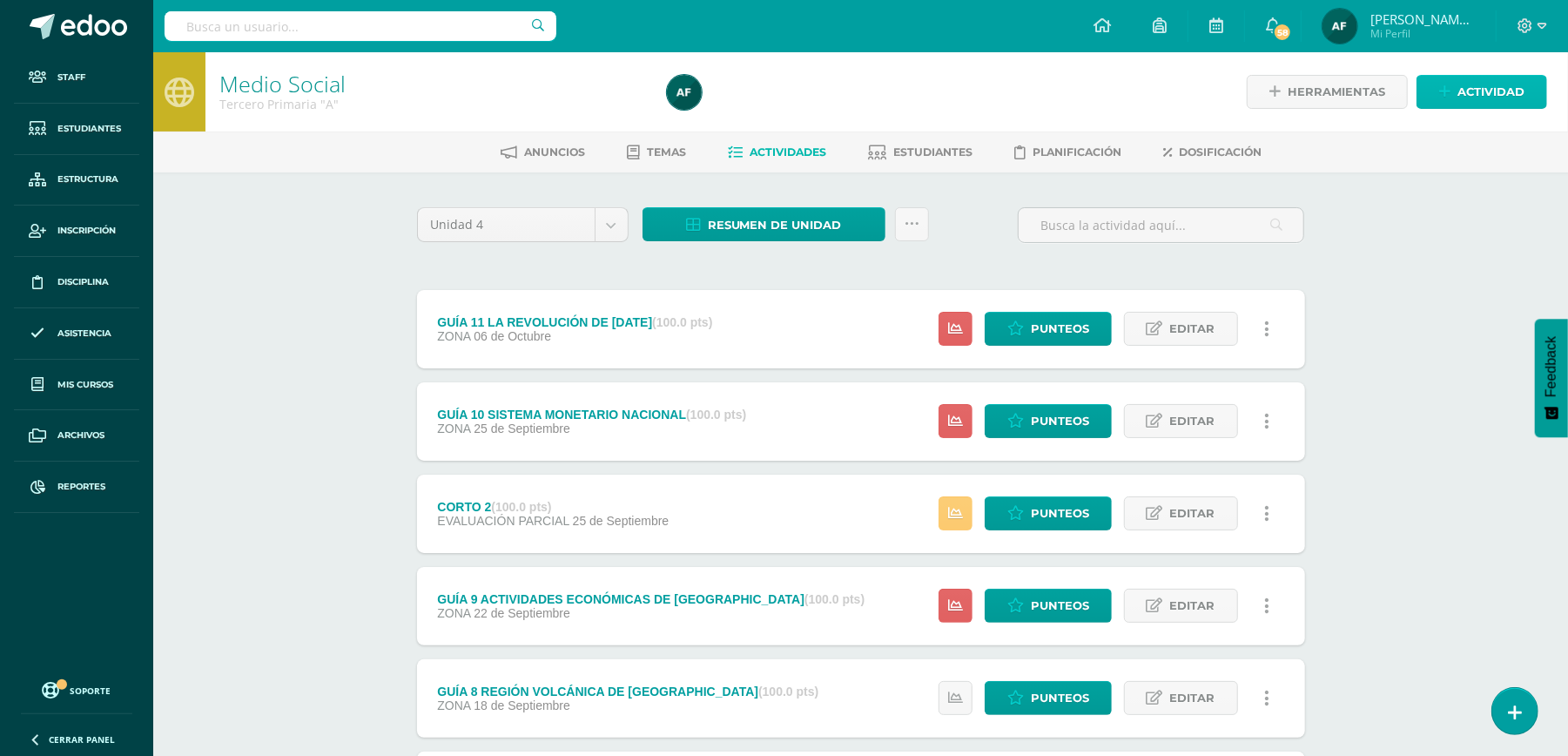
click at [1482, 87] on span "Actividad" at bounding box center [1491, 92] width 67 height 33
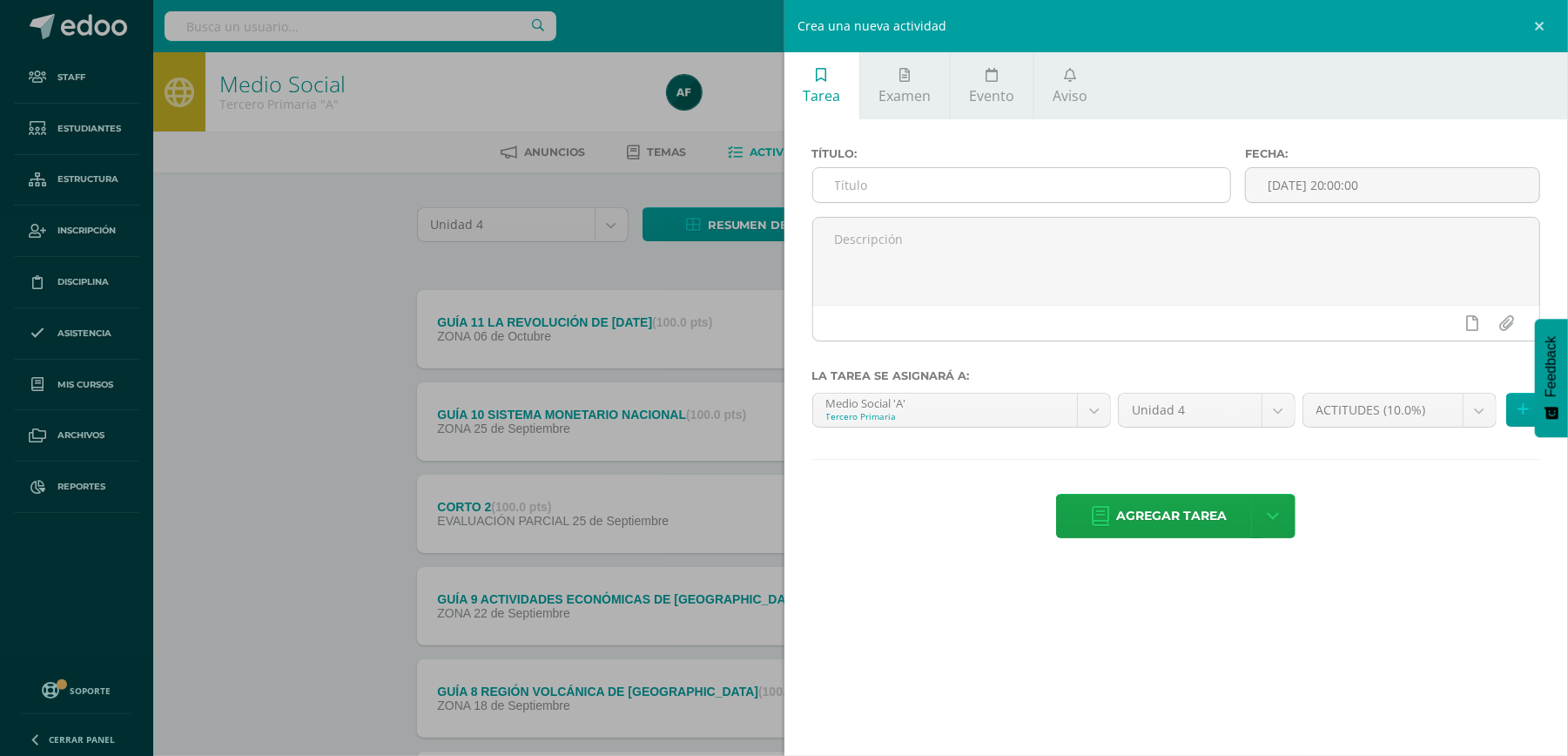
click at [998, 189] on input "text" at bounding box center [1022, 185] width 417 height 33
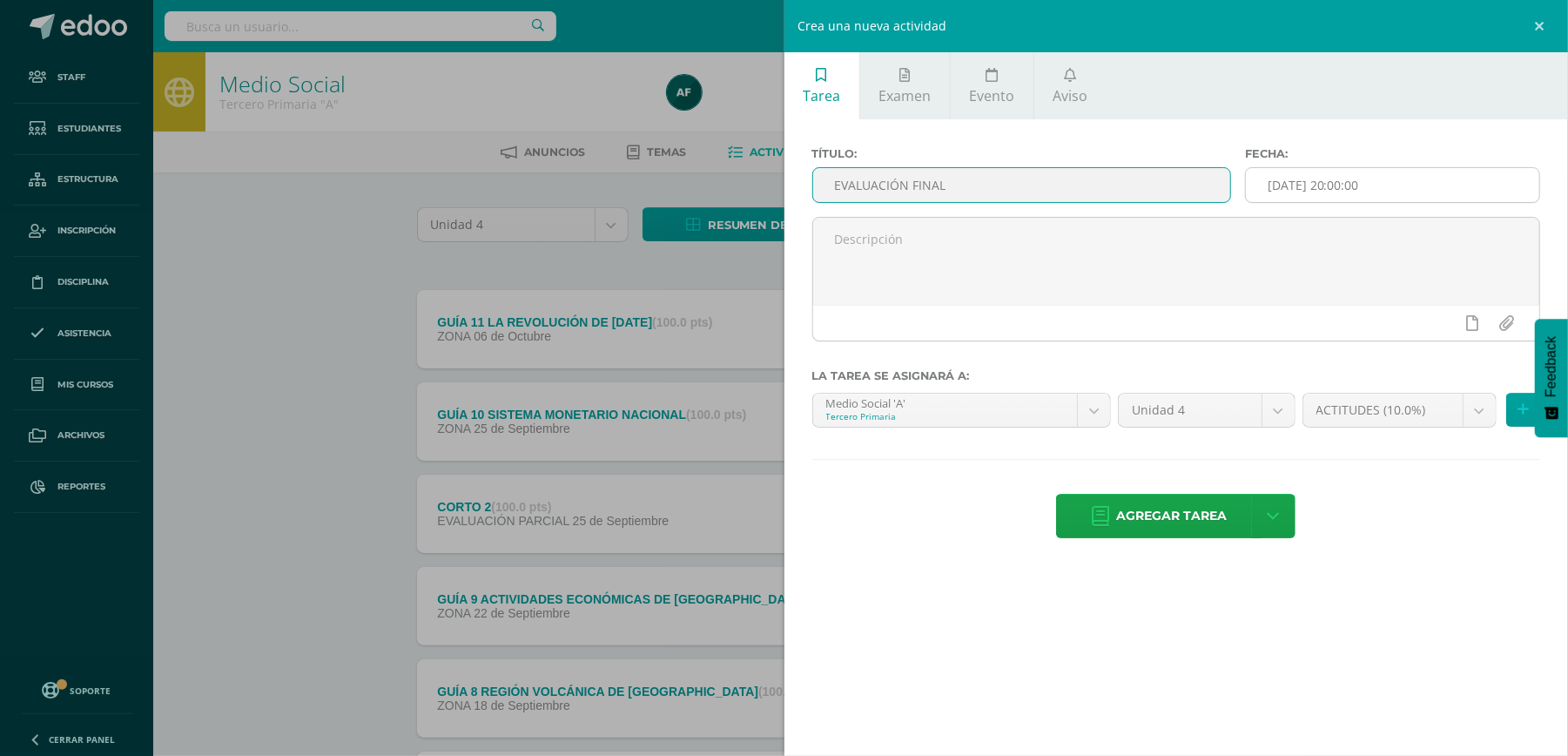
type input "EVALUACIÓN FINAL"
click at [1397, 199] on input "[DATE] 20:00:00" at bounding box center [1392, 185] width 294 height 33
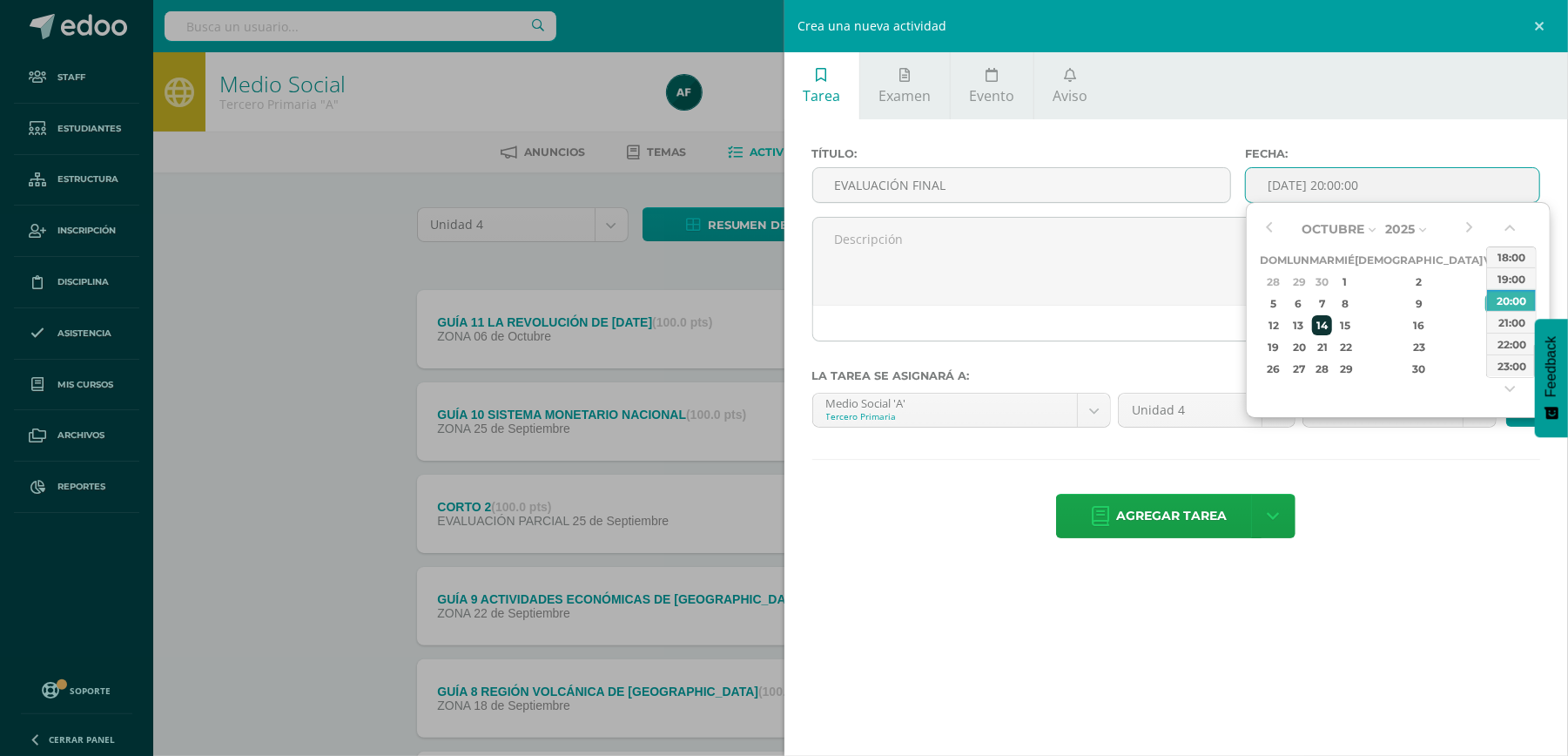
click at [1332, 322] on div "14" at bounding box center [1321, 324] width 20 height 20
type input "2025-10-14 20:00"
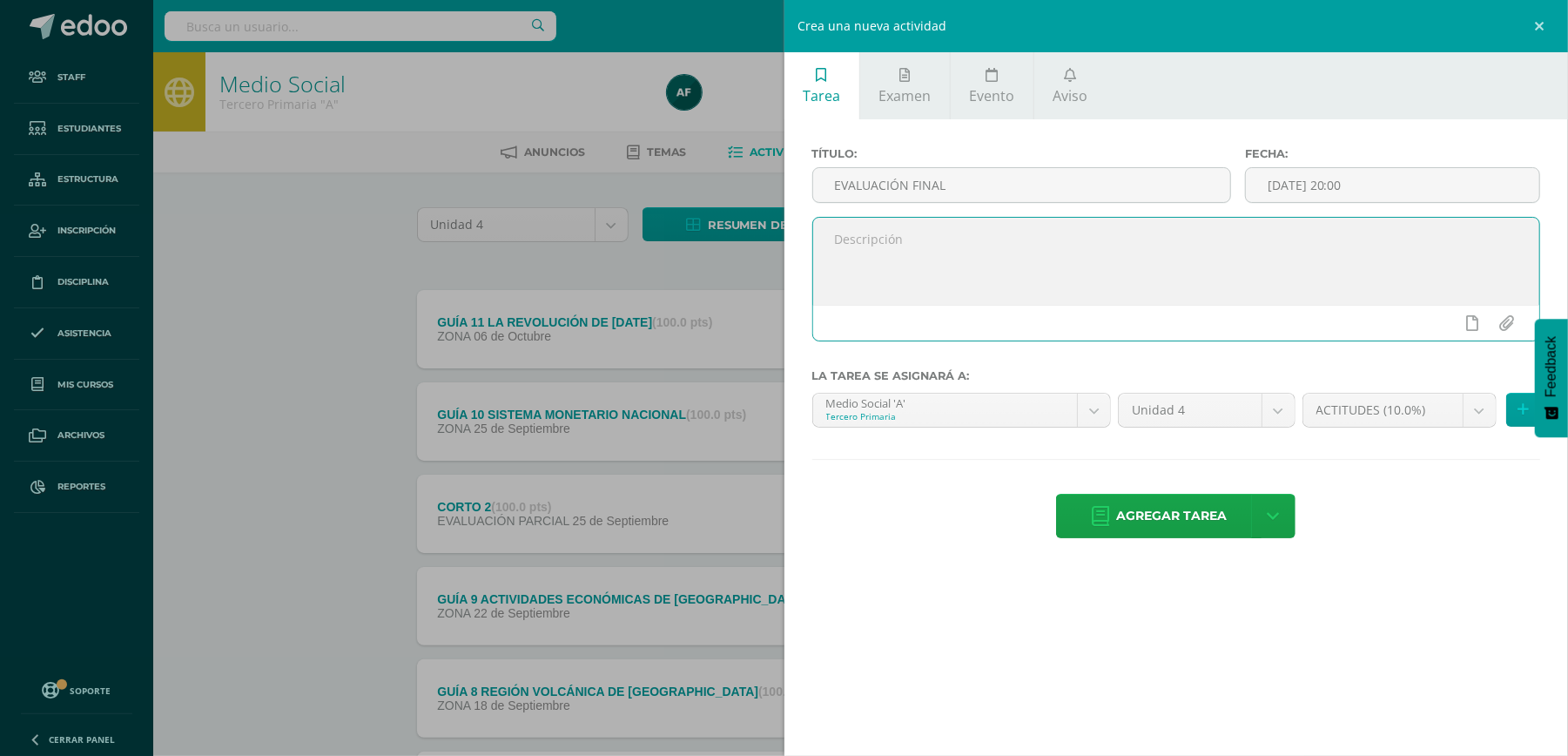
click at [1036, 253] on textarea at bounding box center [1177, 260] width 727 height 87
type textarea "Estudiar todos los temas del plan [PERSON_NAME] del bloque IV, hasta el tema si…"
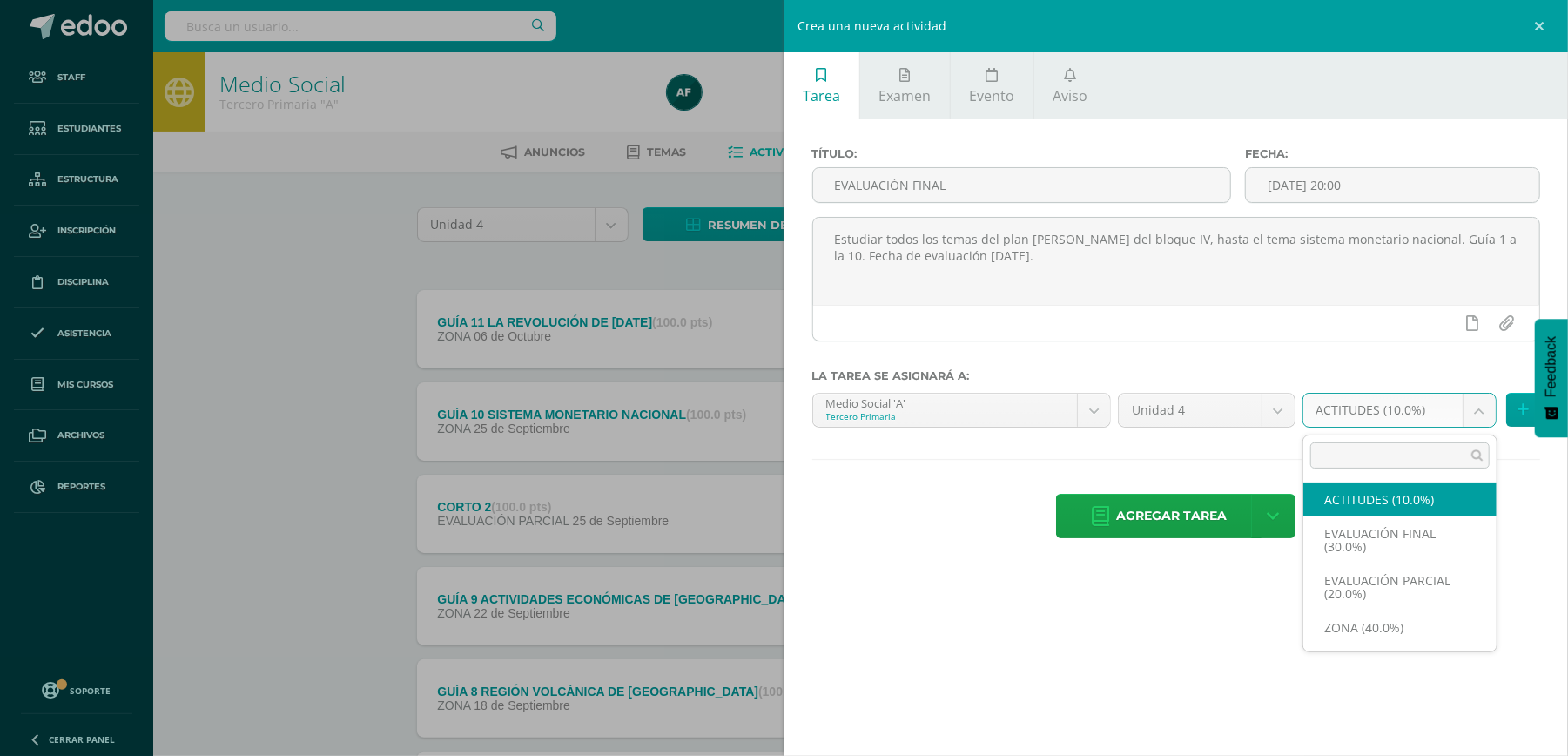
click at [1477, 408] on body "Staff Estudiantes Estructura Inscripción Disciplina Asistencia Mis cursos Archi…" at bounding box center [784, 655] width 1568 height 1309
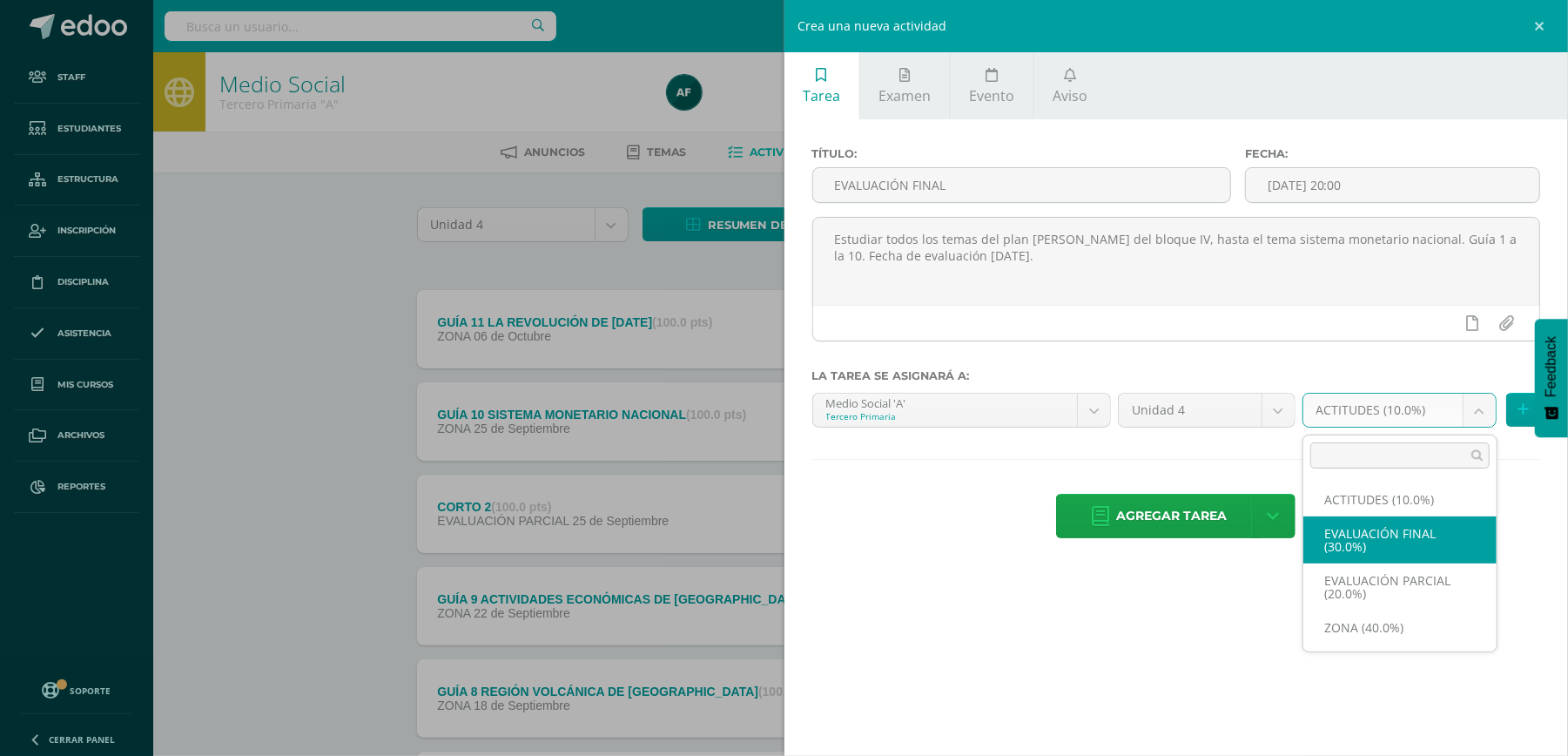
select select "169782"
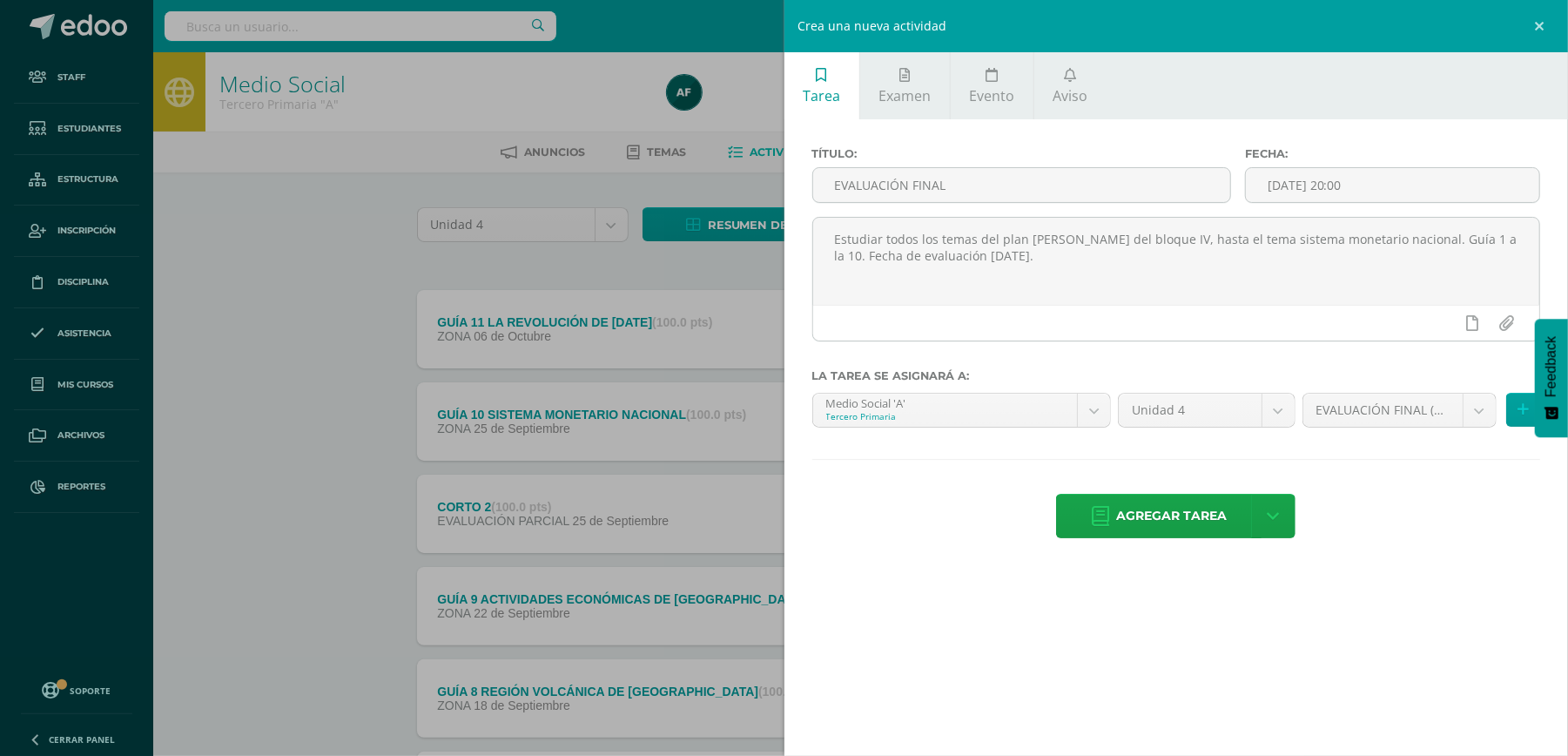
click at [1181, 526] on span "Agregar tarea" at bounding box center [1172, 516] width 111 height 43
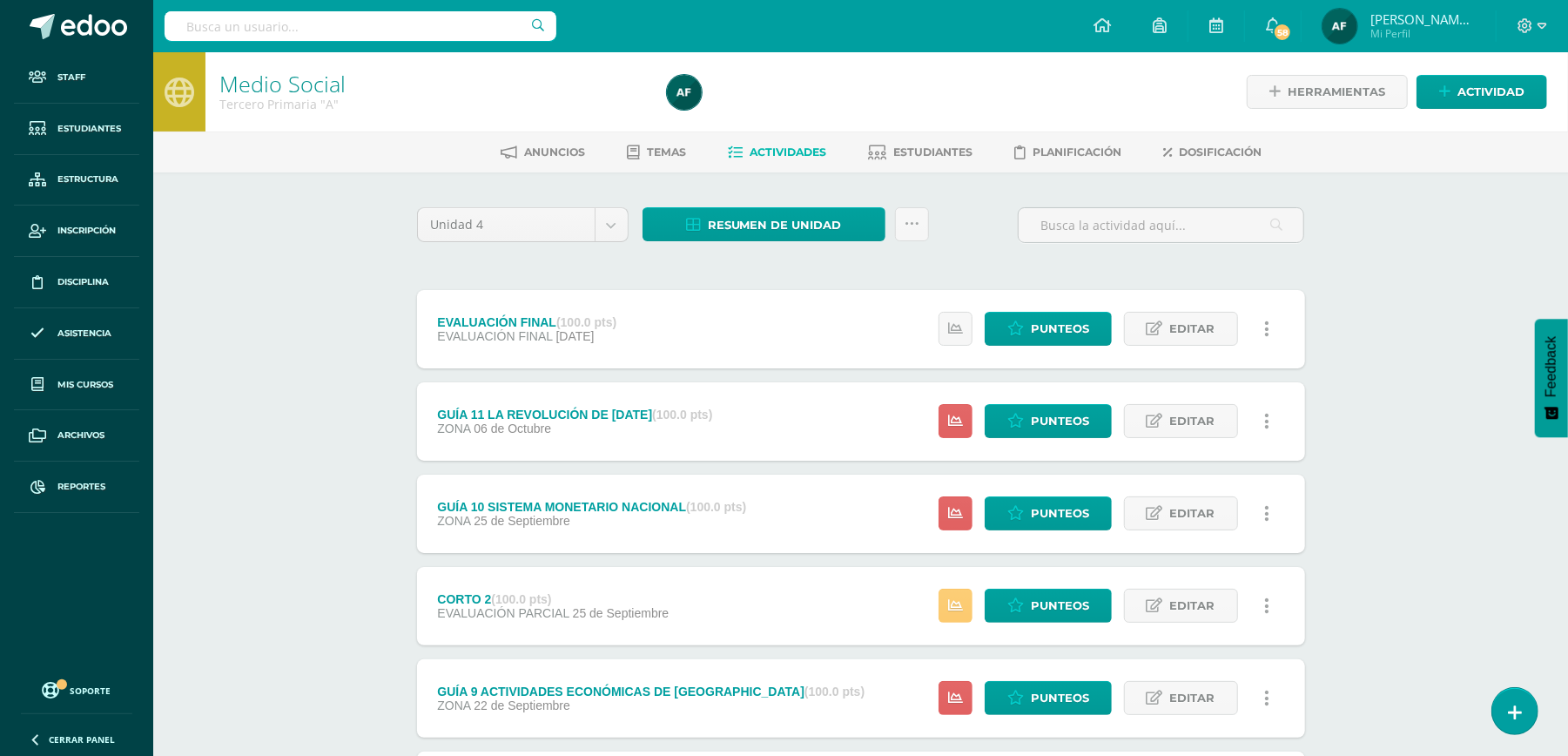
click at [1270, 421] on link at bounding box center [1267, 420] width 33 height 33
click at [1212, 526] on link "Eliminar" at bounding box center [1234, 531] width 179 height 27
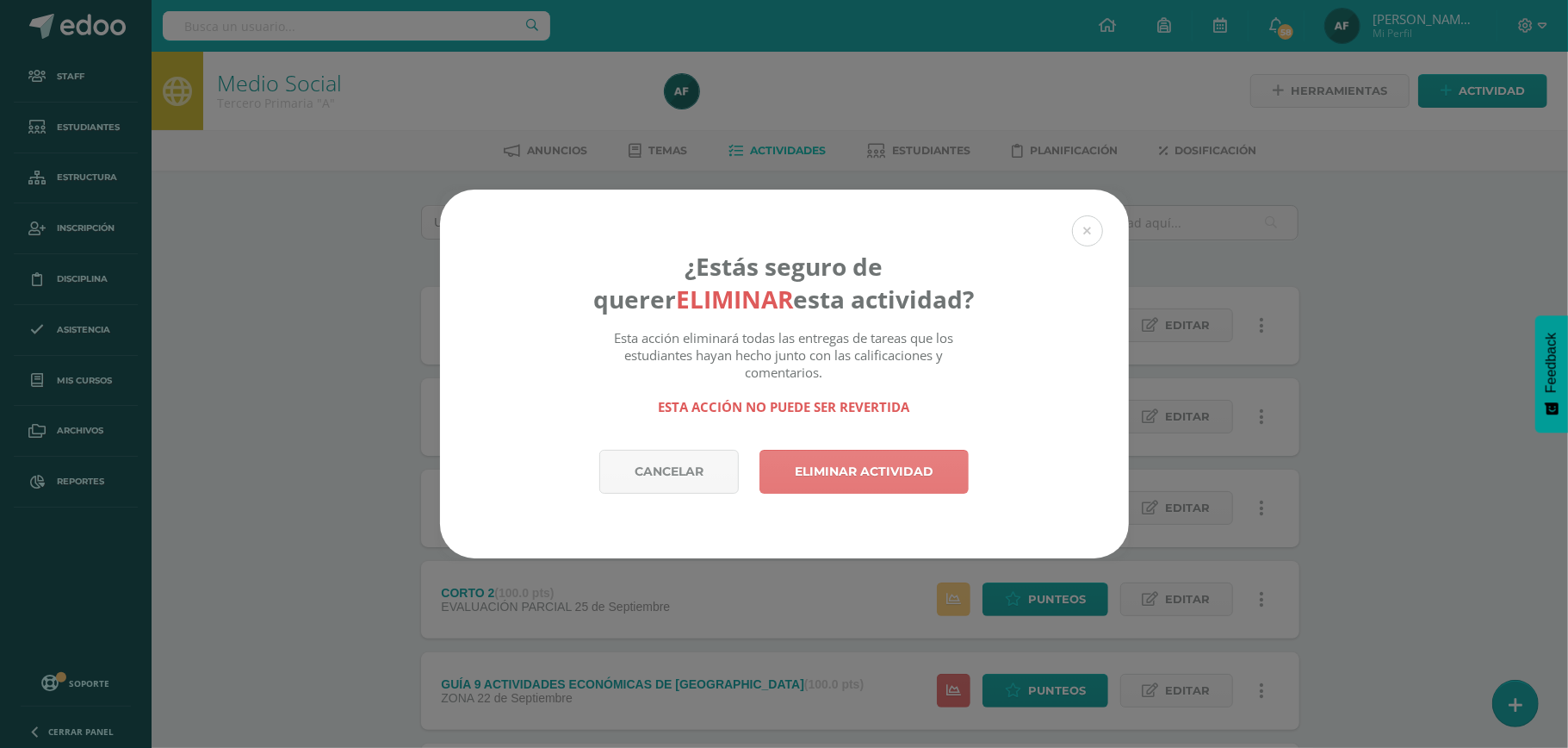
click at [900, 467] on link "Eliminar actividad" at bounding box center [864, 472] width 209 height 44
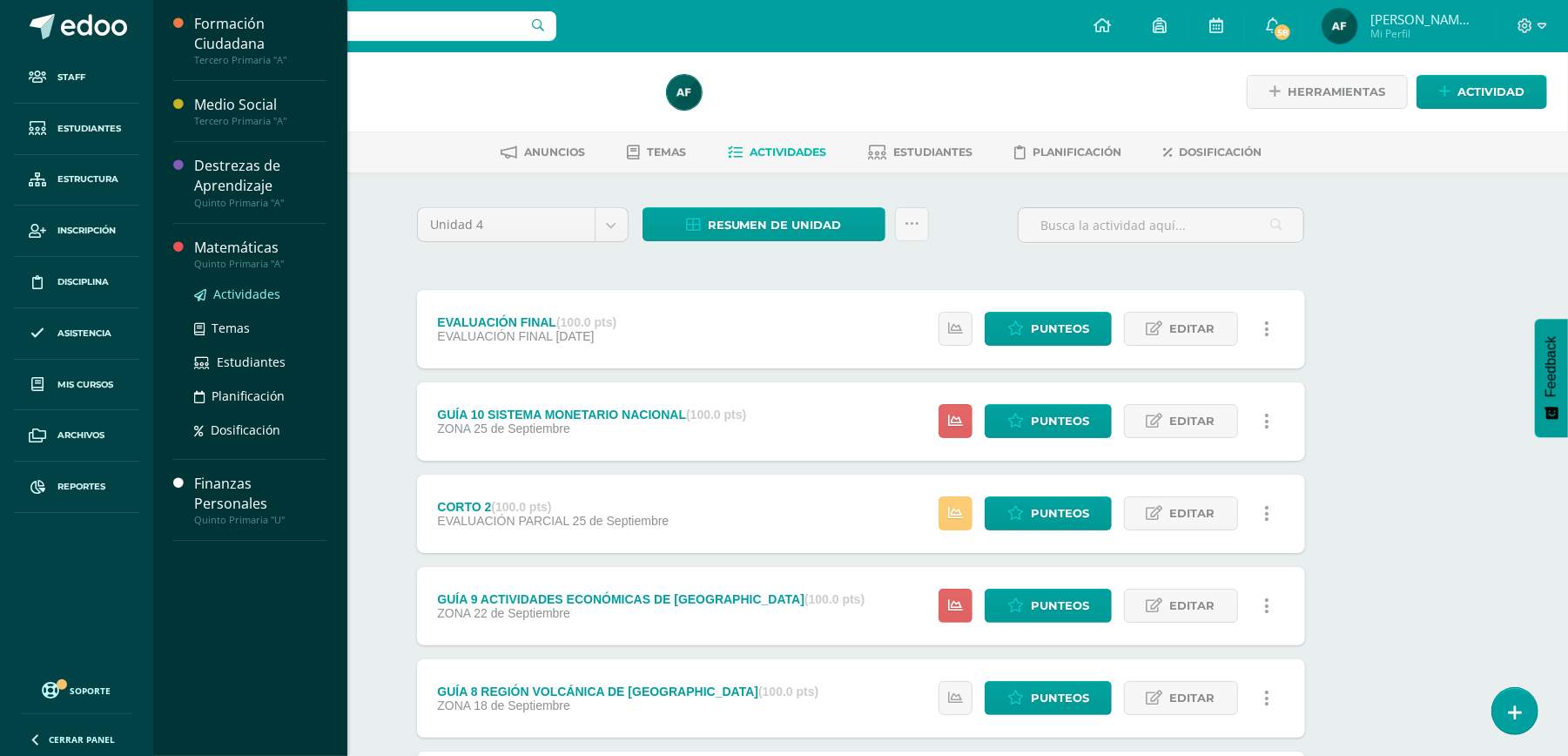
click at [248, 294] on span "Actividades" at bounding box center [247, 293] width 67 height 16
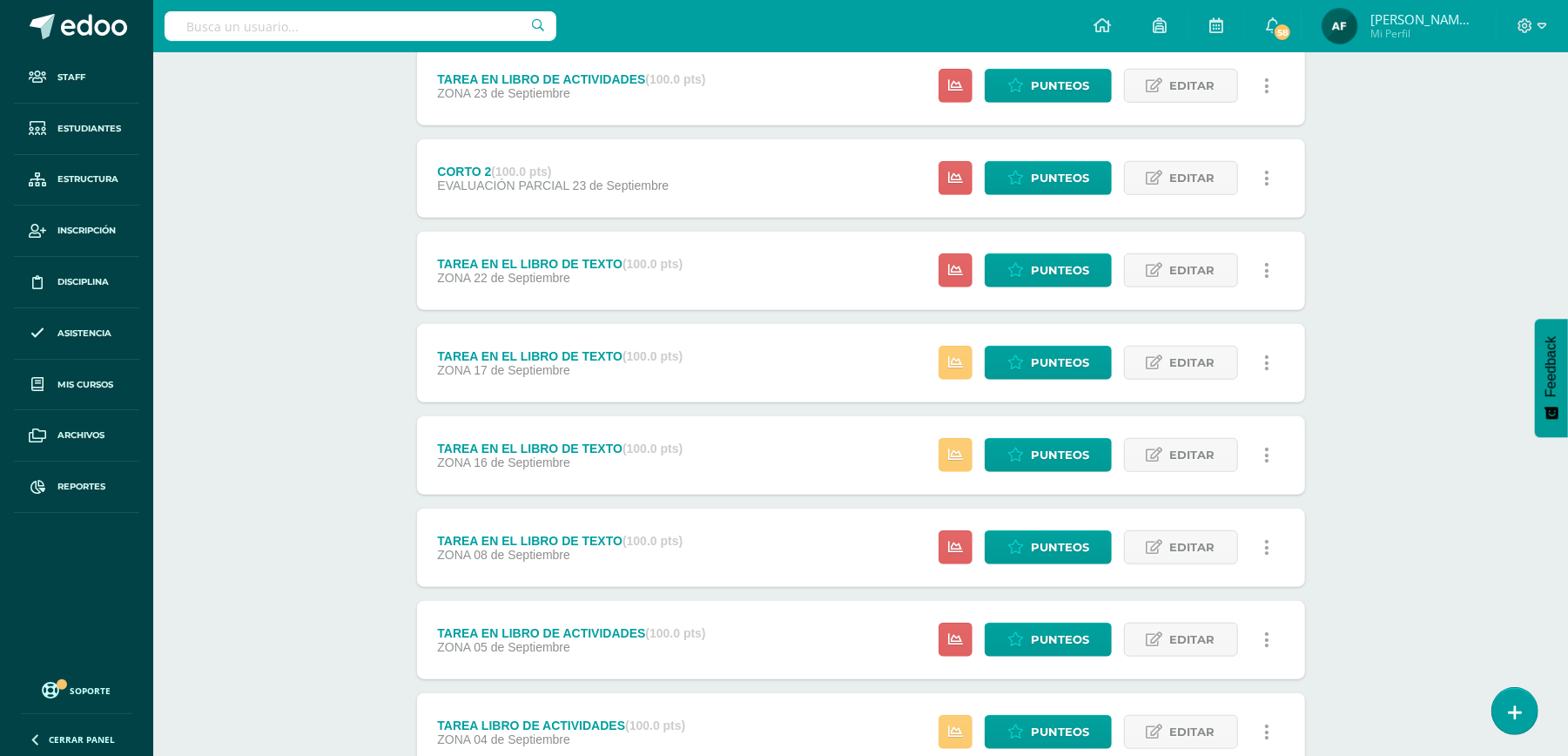
scroll to position [875, 0]
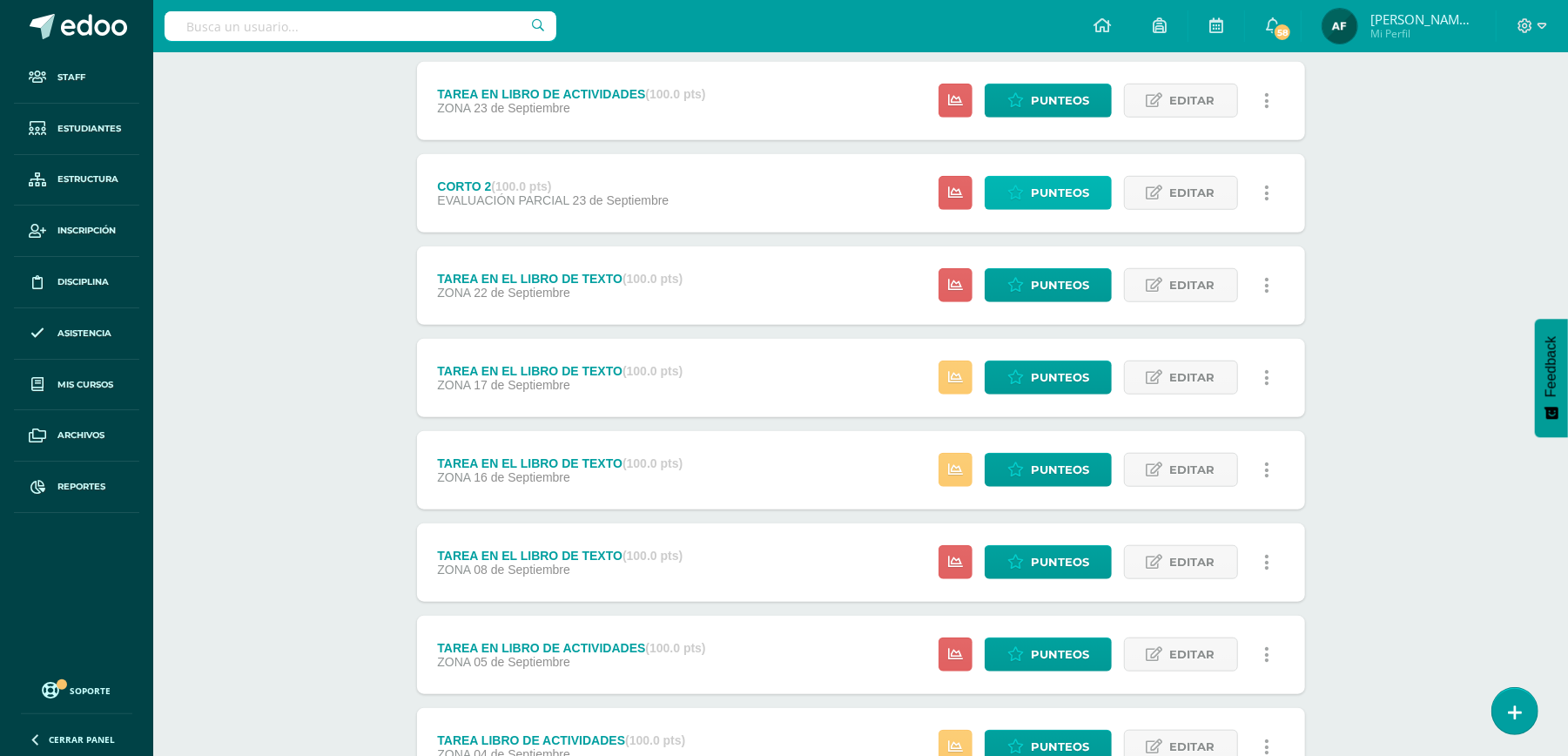
click at [1059, 189] on span "Punteos" at bounding box center [1059, 193] width 58 height 33
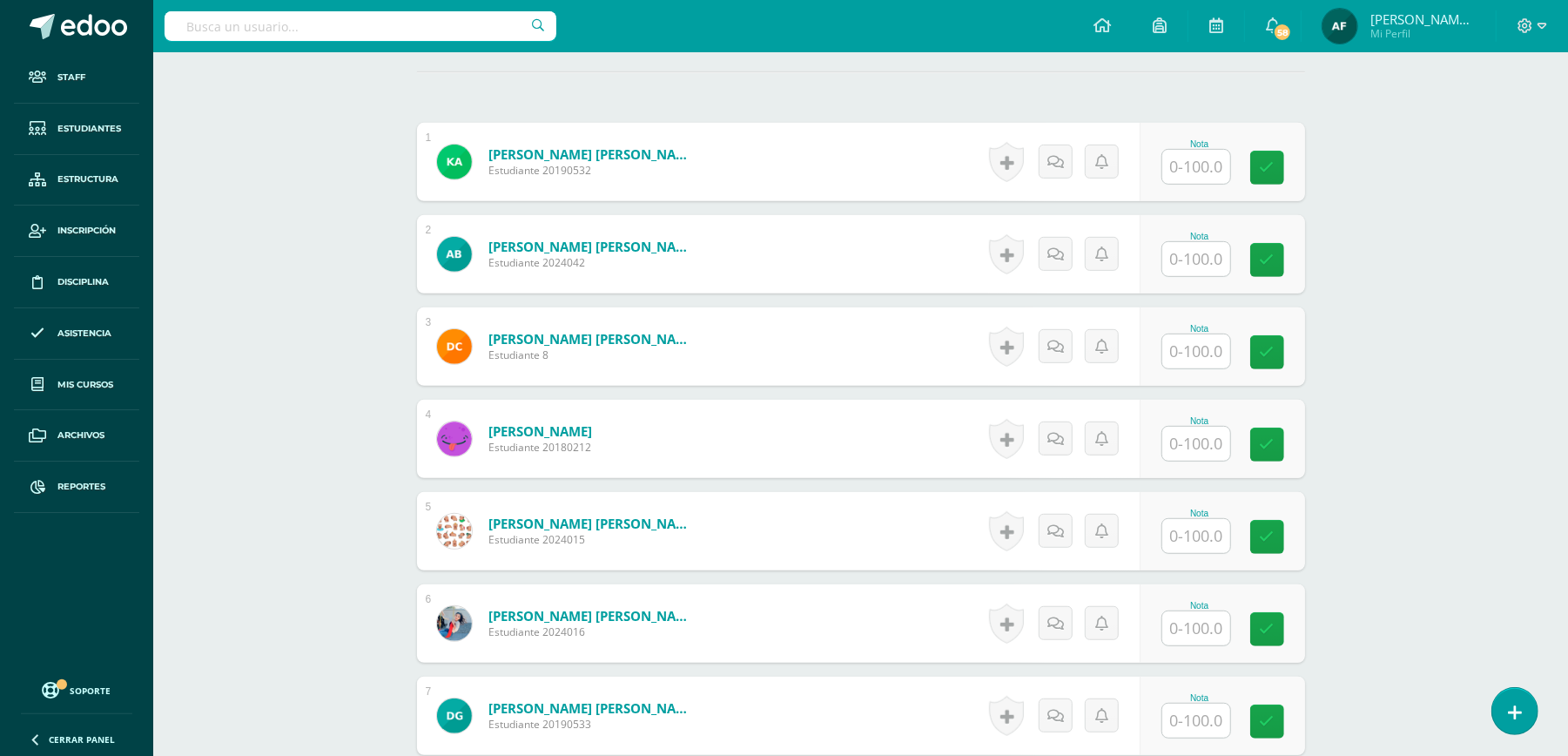
scroll to position [517, 0]
